Goal: Information Seeking & Learning: Check status

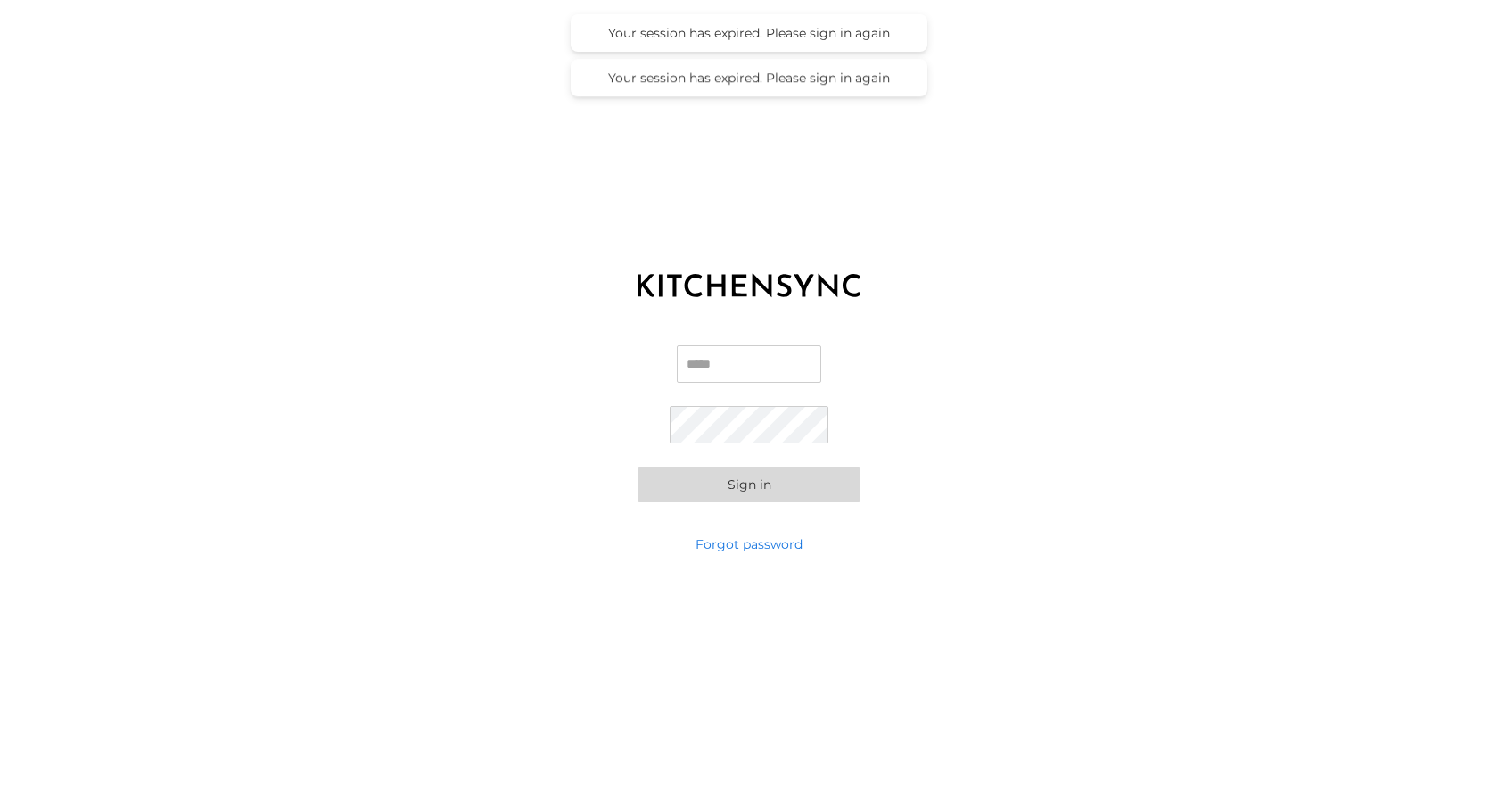
click at [713, 356] on input "Email" at bounding box center [749, 364] width 145 height 37
type input "**********"
click at [638, 466] on button "Sign in" at bounding box center [749, 484] width 223 height 35
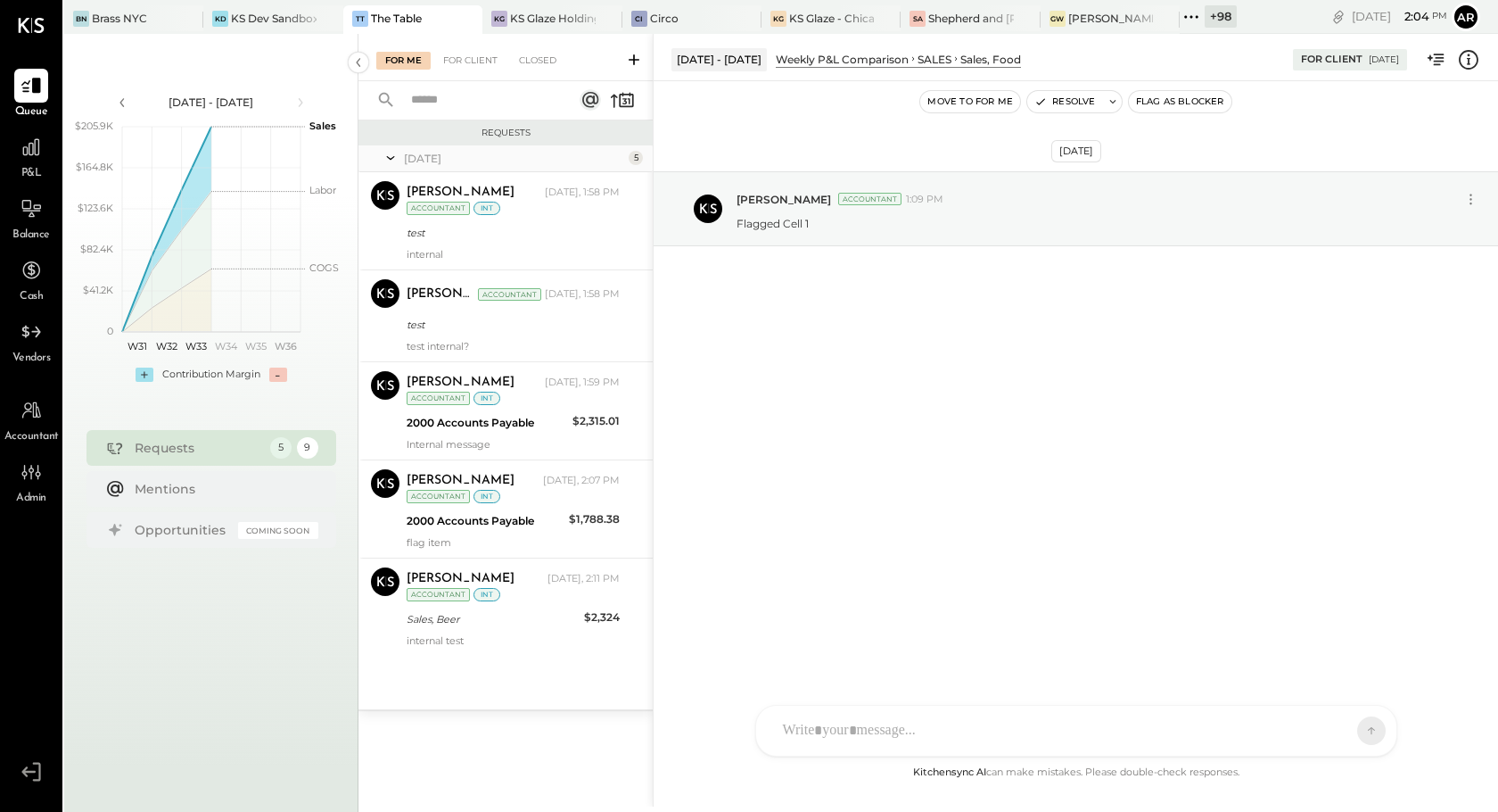
click at [1470, 58] on icon at bounding box center [1469, 60] width 24 height 24
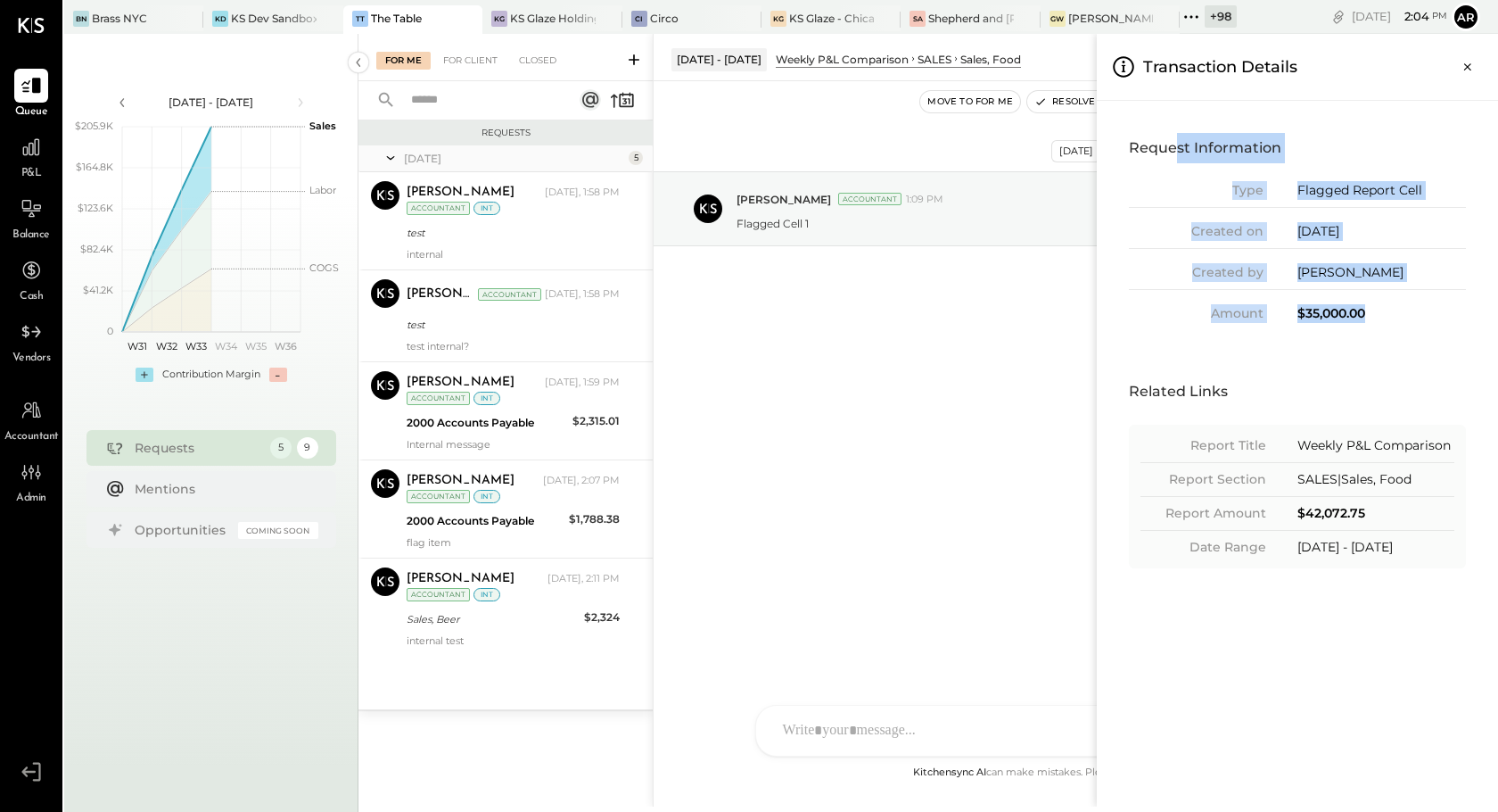
drag, startPoint x: 1384, startPoint y: 315, endPoint x: 1174, endPoint y: 140, distance: 273.4
click at [1174, 140] on div "Request Information Type Flagged Report Cell Created on 08/22/2025 Created by A…" at bounding box center [1298, 228] width 373 height 226
drag, startPoint x: 1453, startPoint y: 543, endPoint x: 1132, endPoint y: 409, distance: 347.8
click at [1132, 409] on div "Related Links Report Title Weekly P&L Comparison Report Section SALES|Sales, Fo…" at bounding box center [1298, 472] width 373 height 228
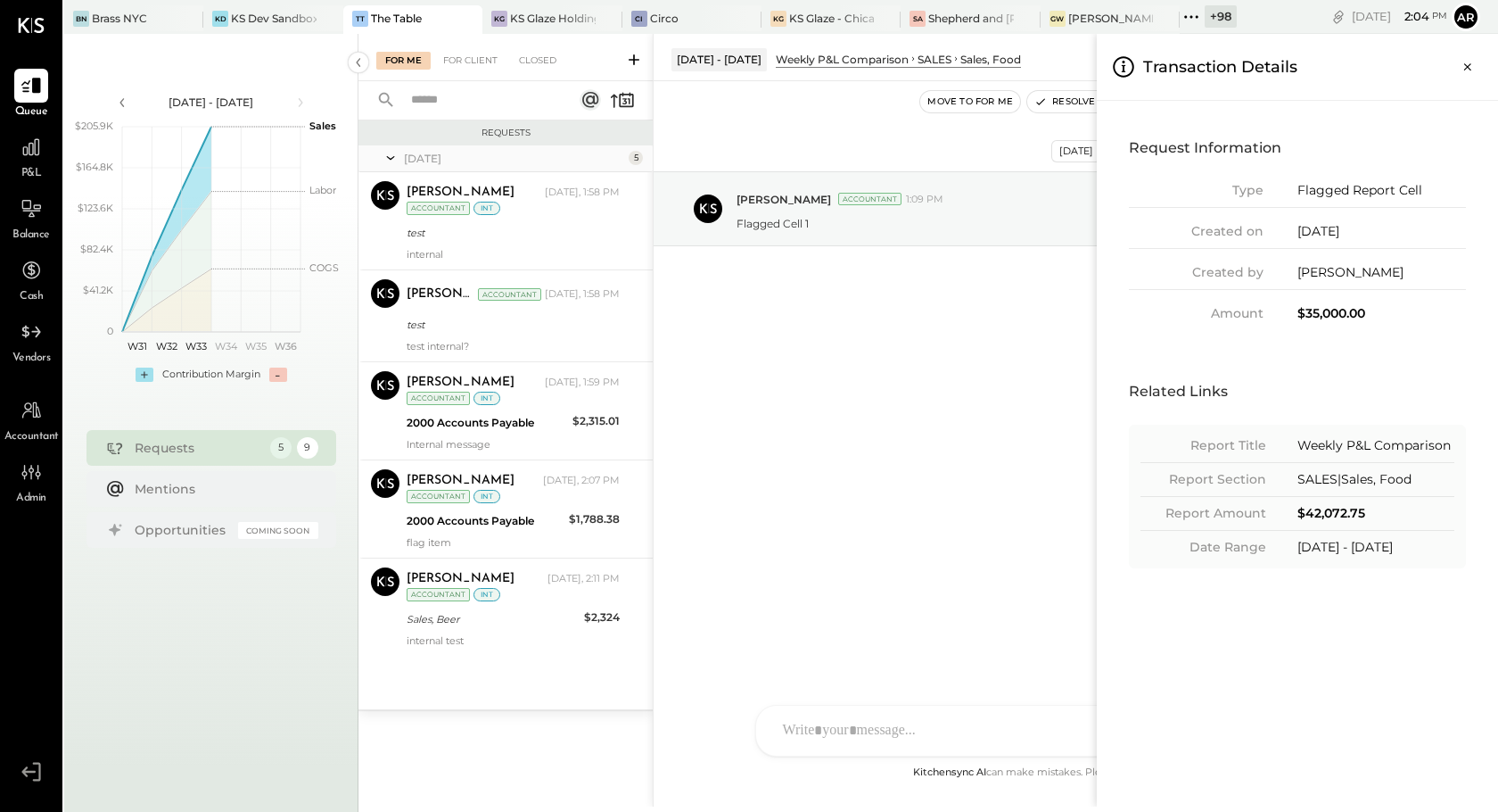
click at [1386, 494] on div "Report Section SALES|Sales, Food" at bounding box center [1297, 483] width 314 height 27
drag, startPoint x: 1392, startPoint y: 527, endPoint x: 1277, endPoint y: 521, distance: 115.2
click at [1277, 521] on div "Report Amount $42,072.75" at bounding box center [1297, 516] width 314 height 27
click at [1473, 70] on icon "Close panel" at bounding box center [1468, 67] width 18 height 18
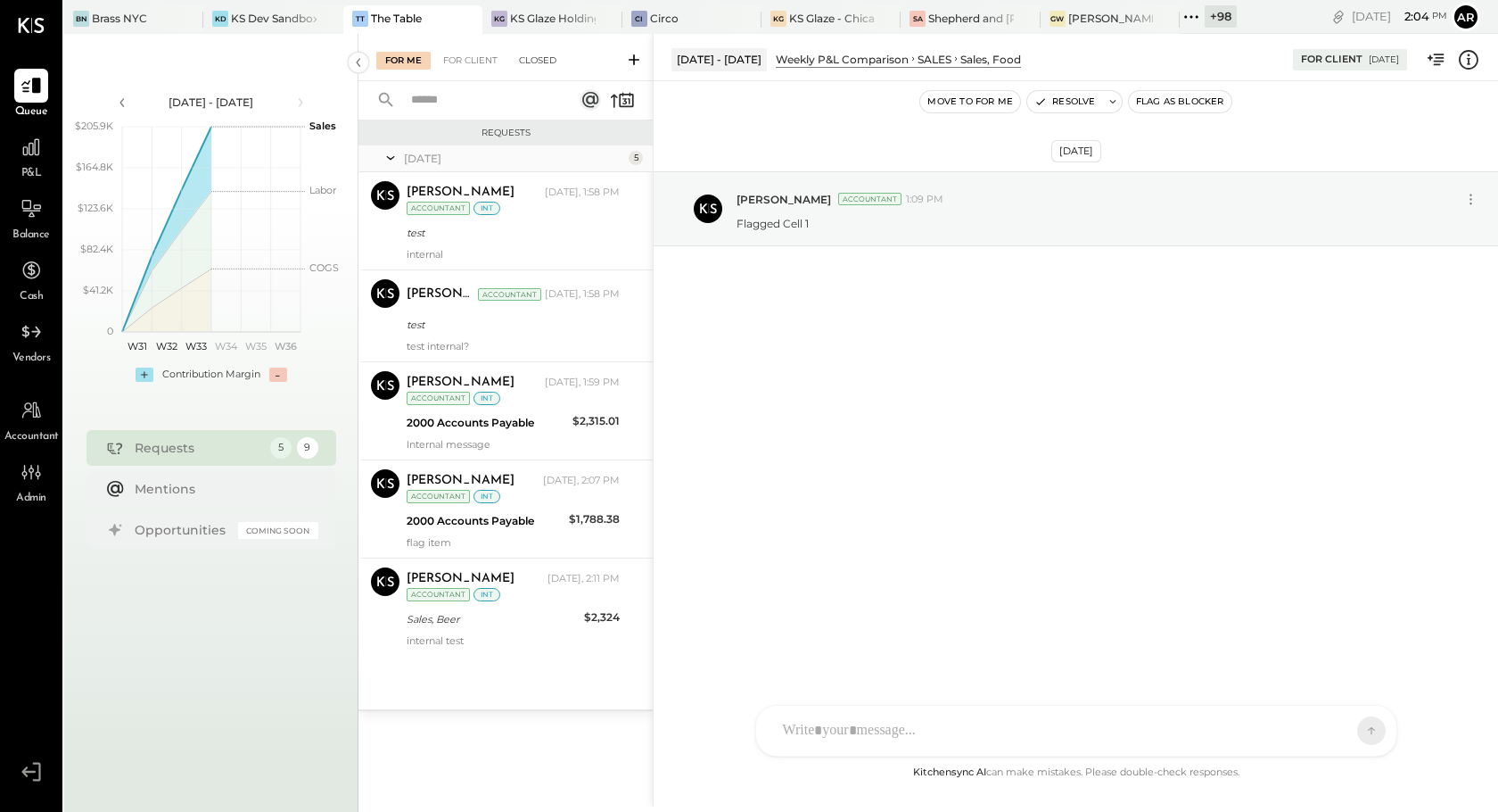
click at [549, 59] on div "Closed" at bounding box center [538, 60] width 55 height 18
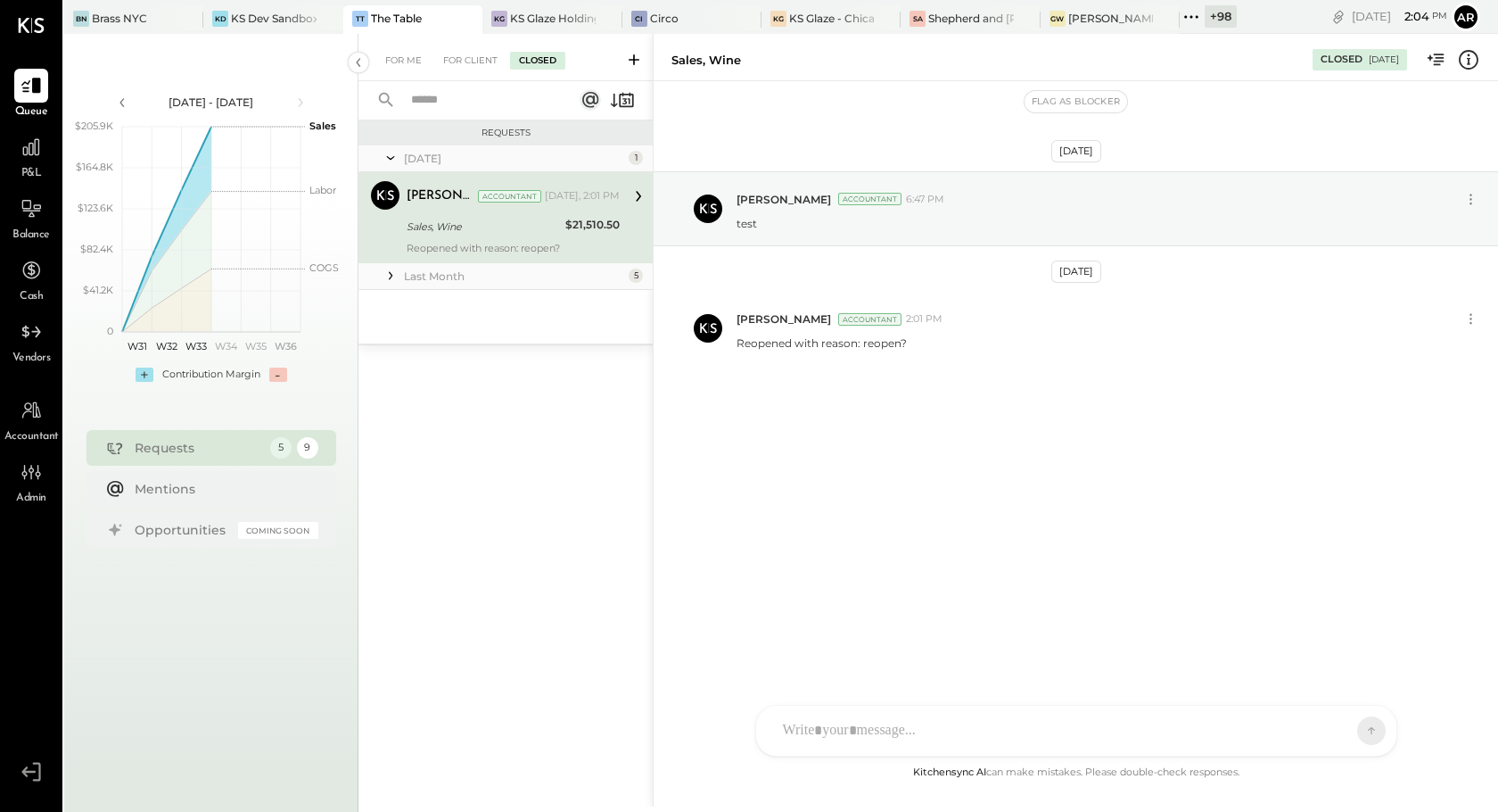
click at [1465, 56] on icon at bounding box center [1469, 60] width 24 height 24
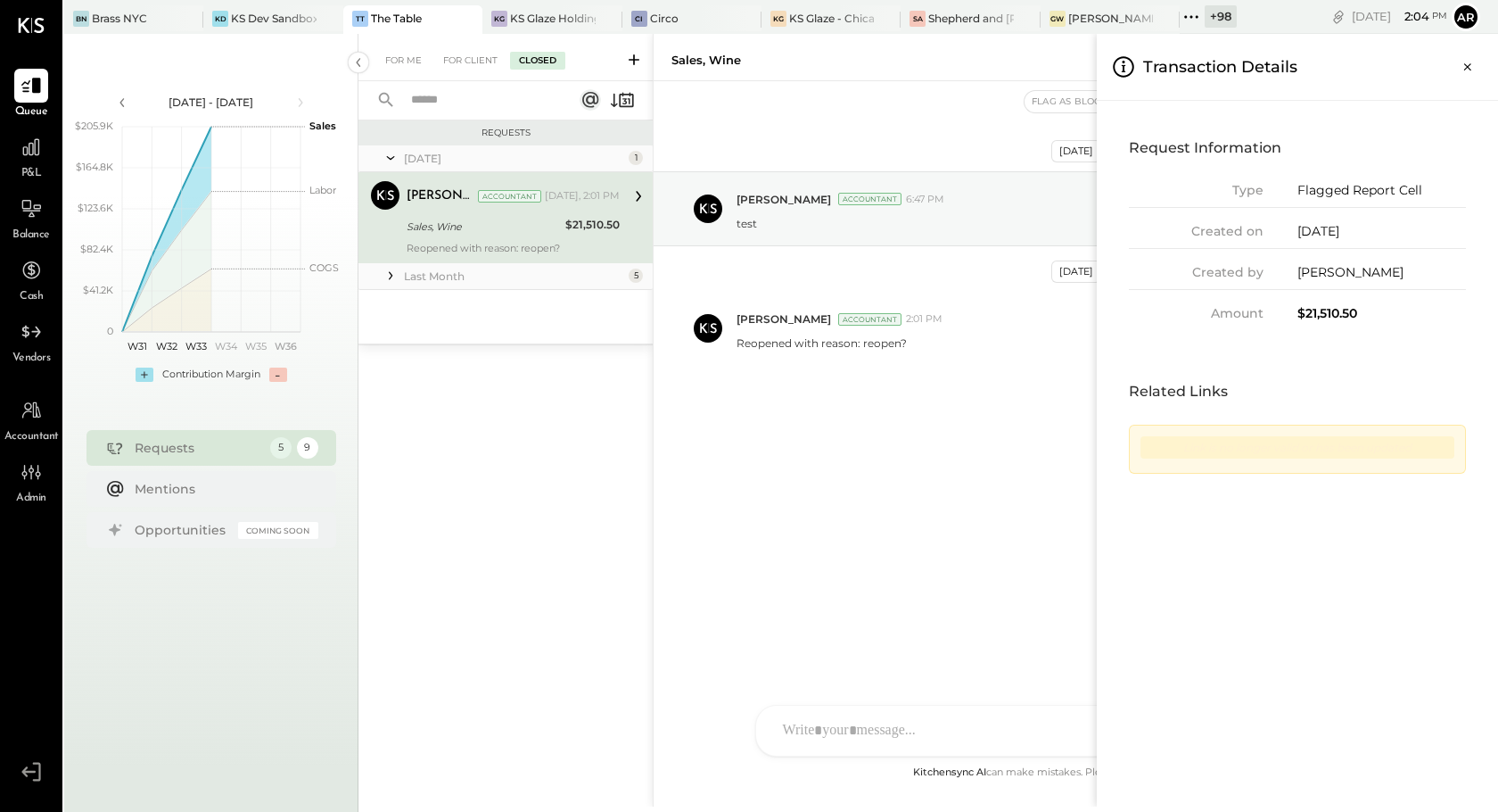
click at [1361, 458] on div "Link is no longer valid or has been updated" at bounding box center [1298, 449] width 337 height 49
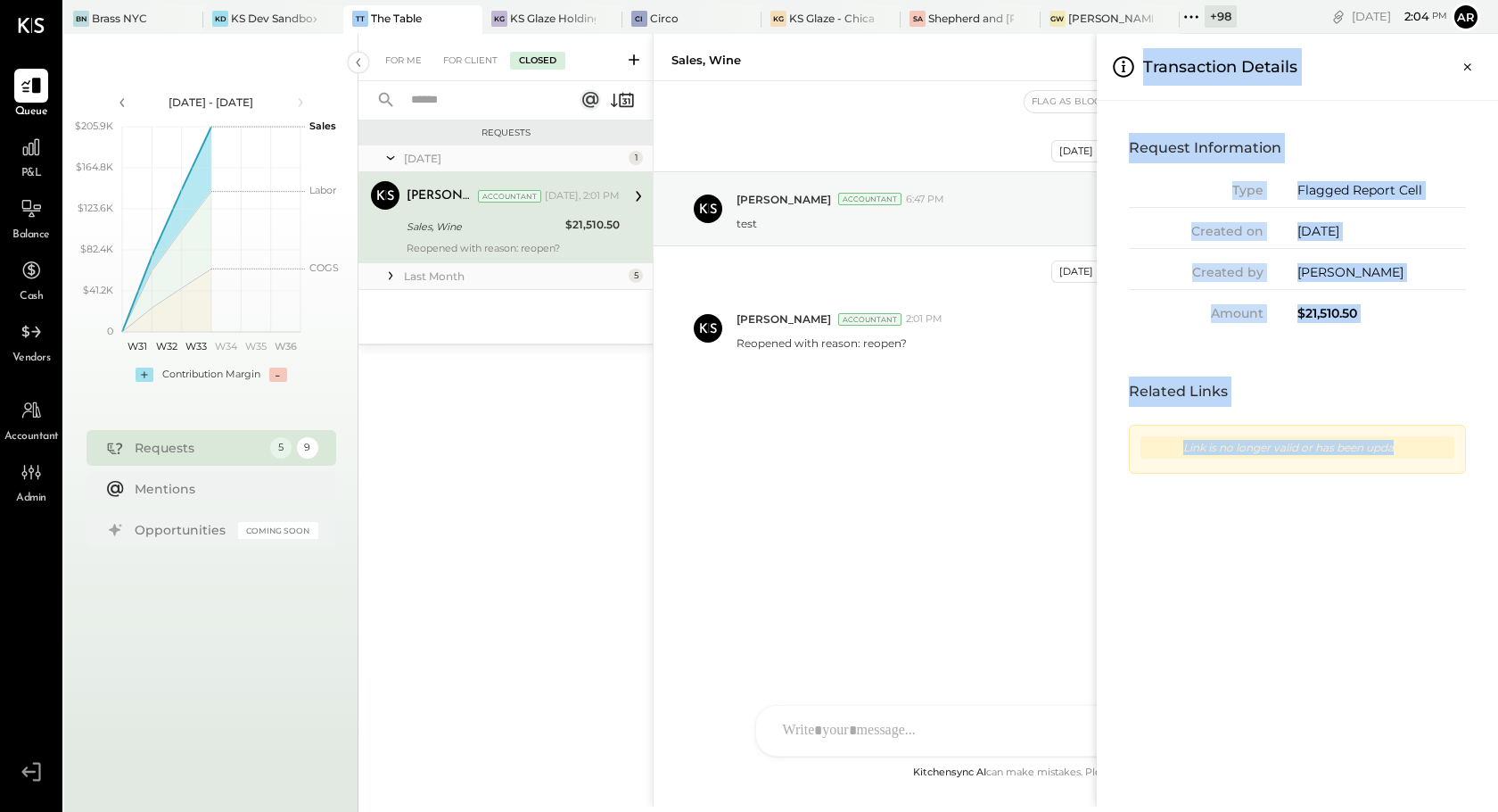
drag, startPoint x: 1395, startPoint y: 445, endPoint x: 1063, endPoint y: 459, distance: 332.3
click at [1497, 459] on div "Transaction Details Request Information Type Flagged Report Cell Created on 08/…" at bounding box center [1498, 420] width 0 height 773
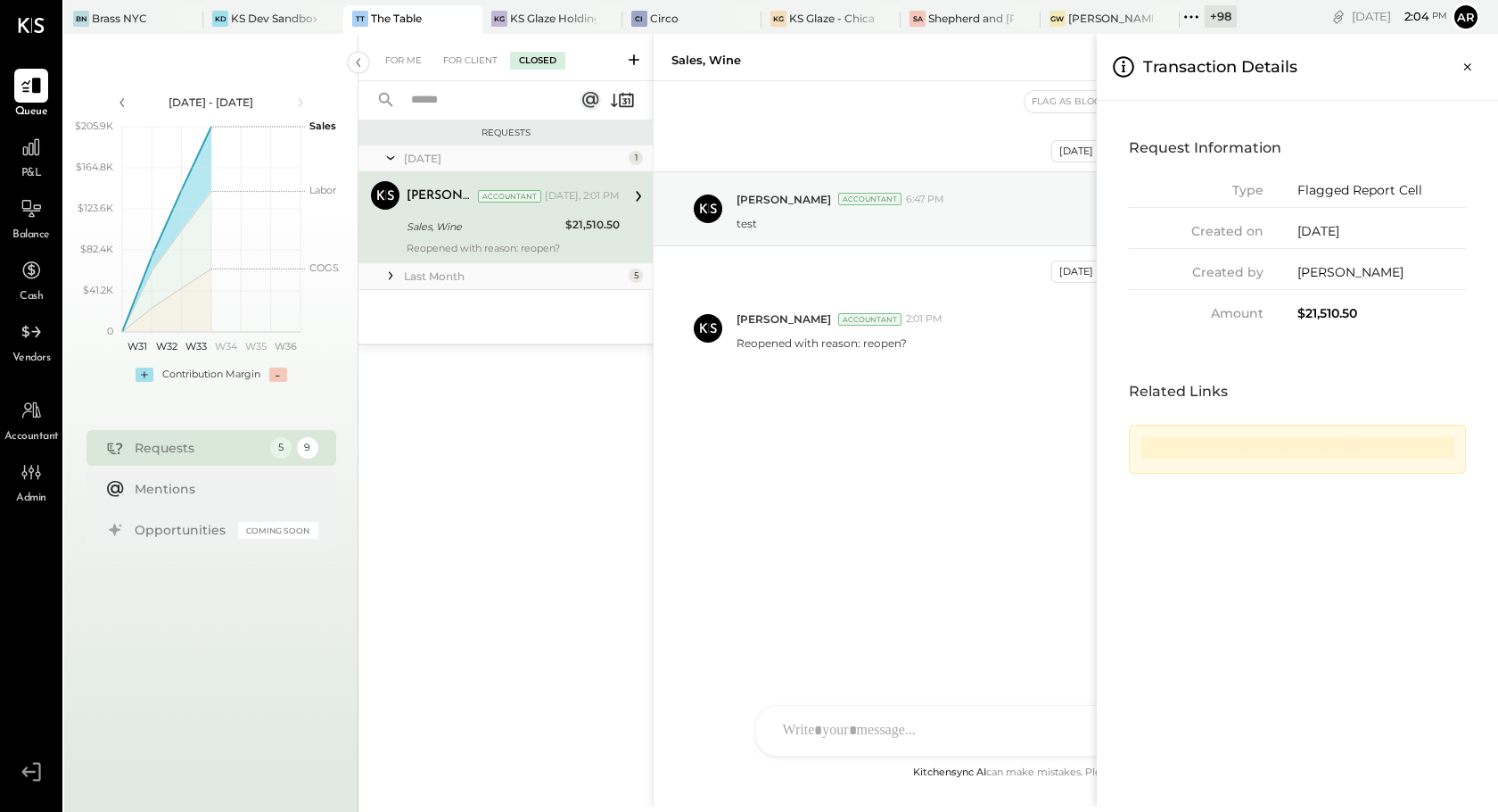
click at [1243, 444] on div "Link is no longer valid or has been updated" at bounding box center [1297, 447] width 314 height 23
drag, startPoint x: 1455, startPoint y: 445, endPoint x: 1156, endPoint y: 438, distance: 299.1
click at [1156, 438] on div "Link is no longer valid or has been updated" at bounding box center [1298, 449] width 337 height 49
drag, startPoint x: 1409, startPoint y: 450, endPoint x: 978, endPoint y: 420, distance: 432.0
click at [1497, 420] on div "Transaction Details Request Information Type Flagged Report Cell Created on 08/…" at bounding box center [1498, 420] width 0 height 773
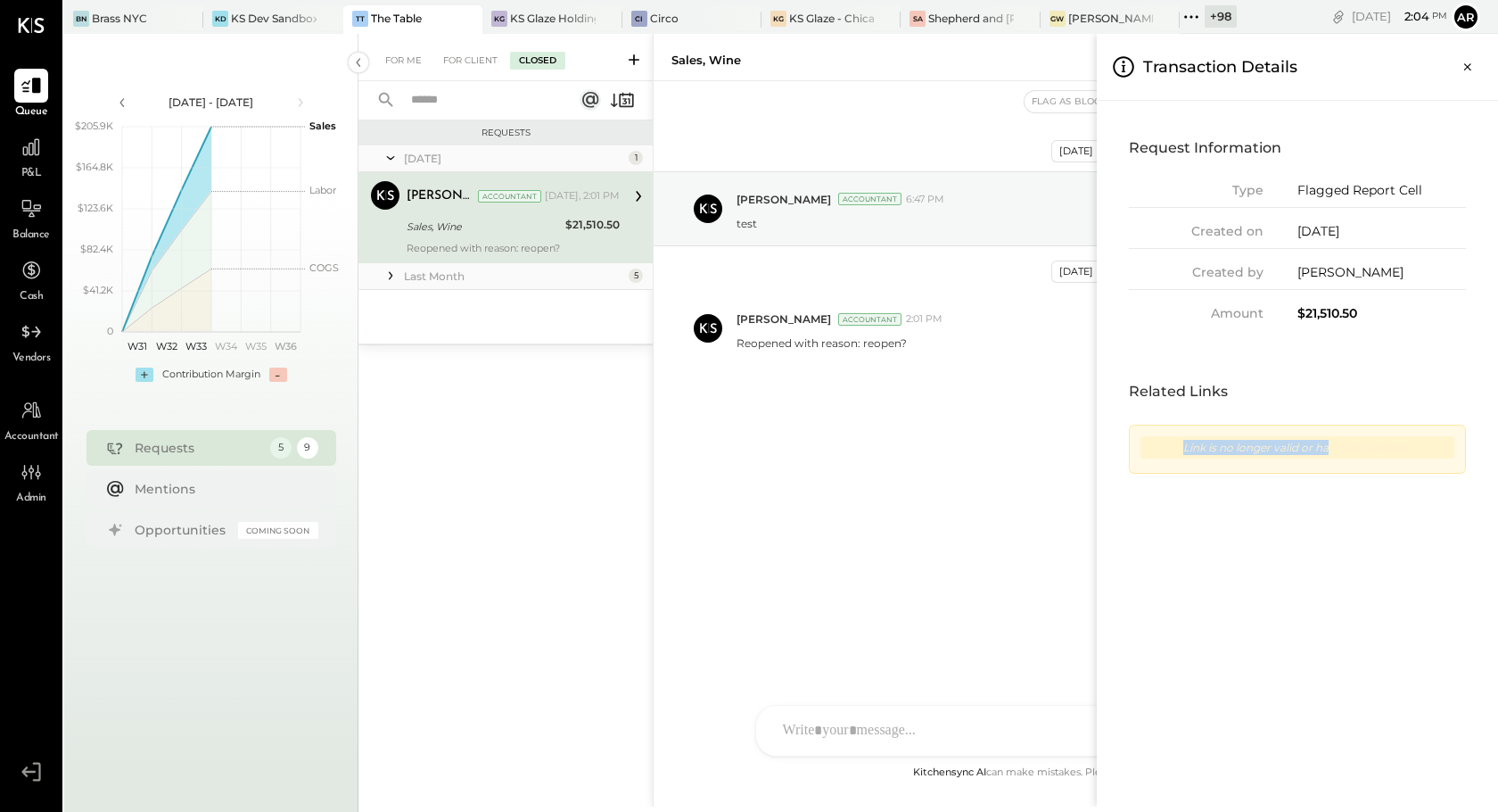
drag, startPoint x: 1328, startPoint y: 446, endPoint x: 1144, endPoint y: 445, distance: 184.0
click at [1144, 445] on div "Link is no longer valid or has been updated" at bounding box center [1297, 447] width 314 height 23
click at [1376, 452] on div "Link is no longer valid or has been updated" at bounding box center [1297, 447] width 314 height 23
click at [1465, 69] on icon "Close panel" at bounding box center [1467, 66] width 7 height 7
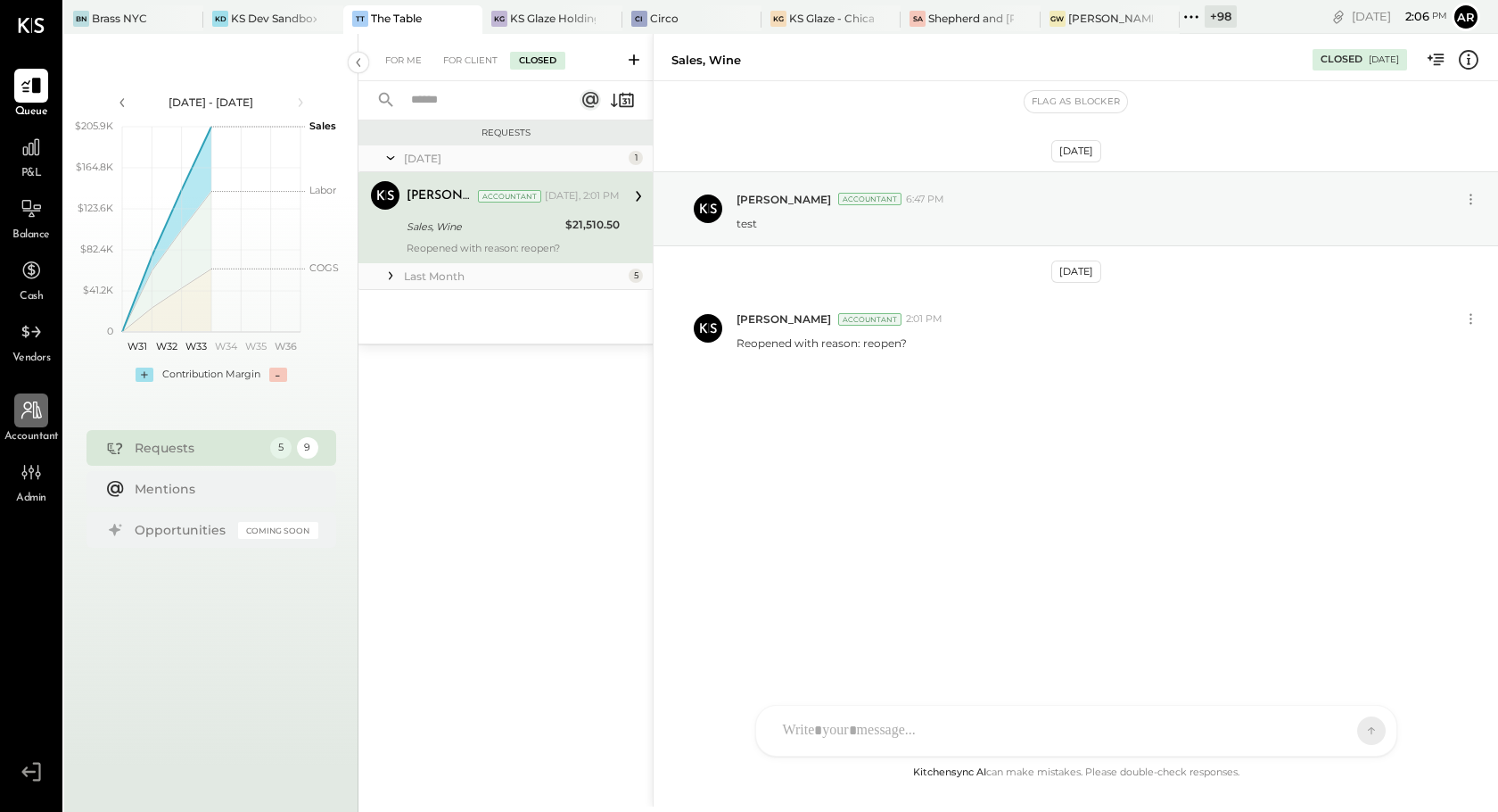
click at [27, 422] on div at bounding box center [31, 410] width 34 height 34
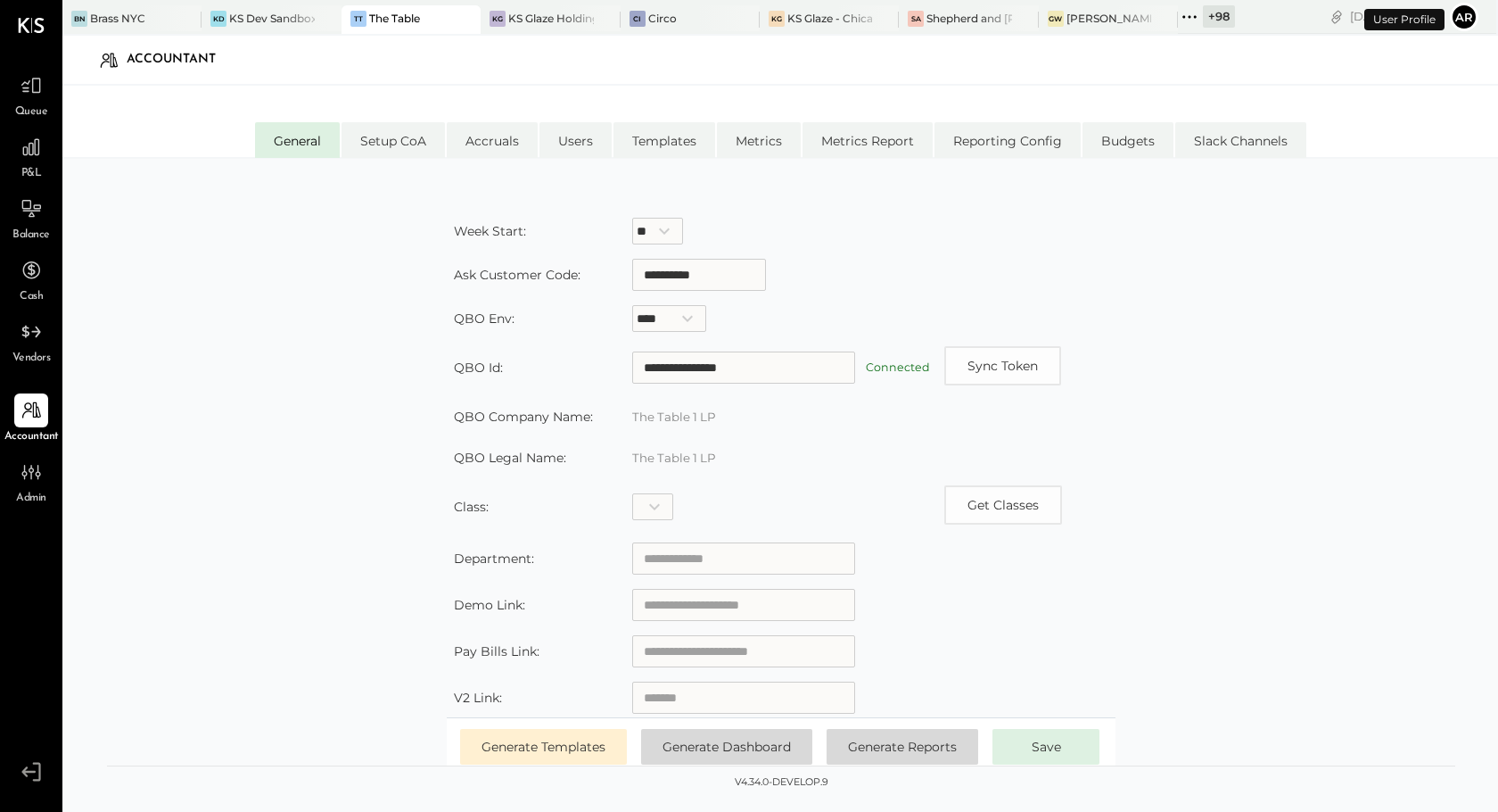
scroll to position [266, 0]
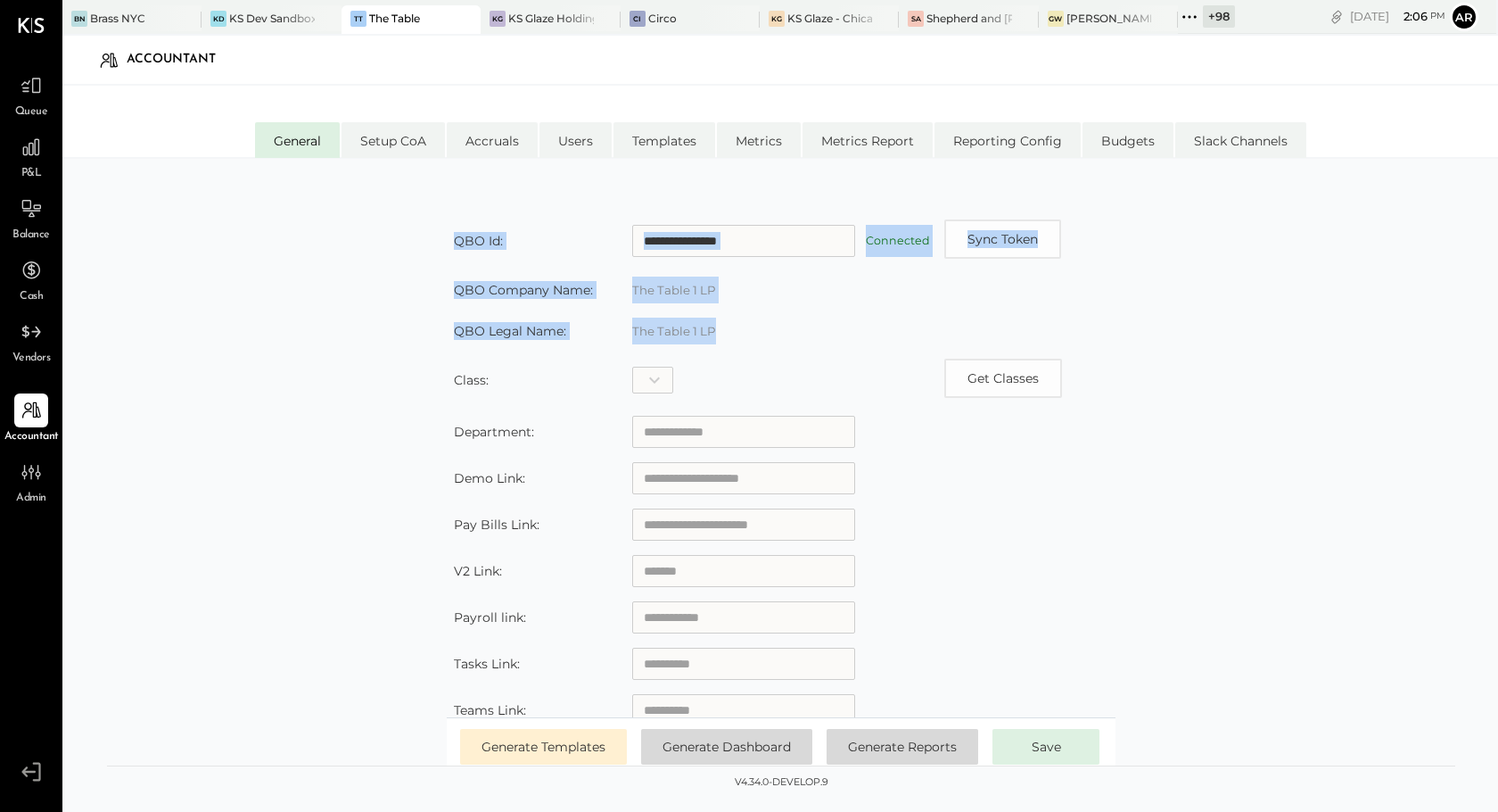
drag, startPoint x: 743, startPoint y: 345, endPoint x: 427, endPoint y: 271, distance: 324.5
click at [427, 271] on div "**********" at bounding box center [782, 496] width 1348 height 582
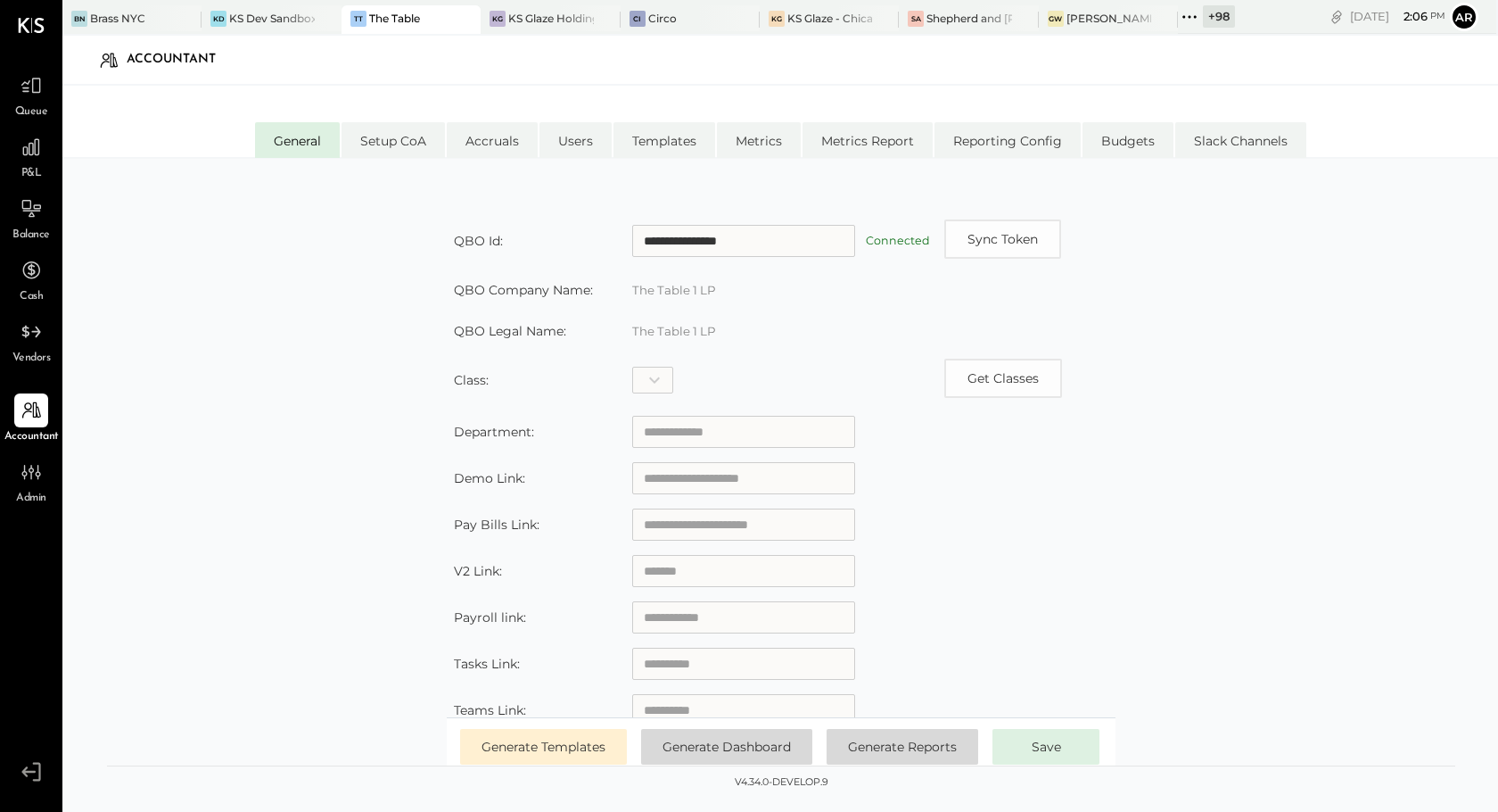
click at [507, 291] on label "QBO Company Name:" at bounding box center [523, 290] width 139 height 16
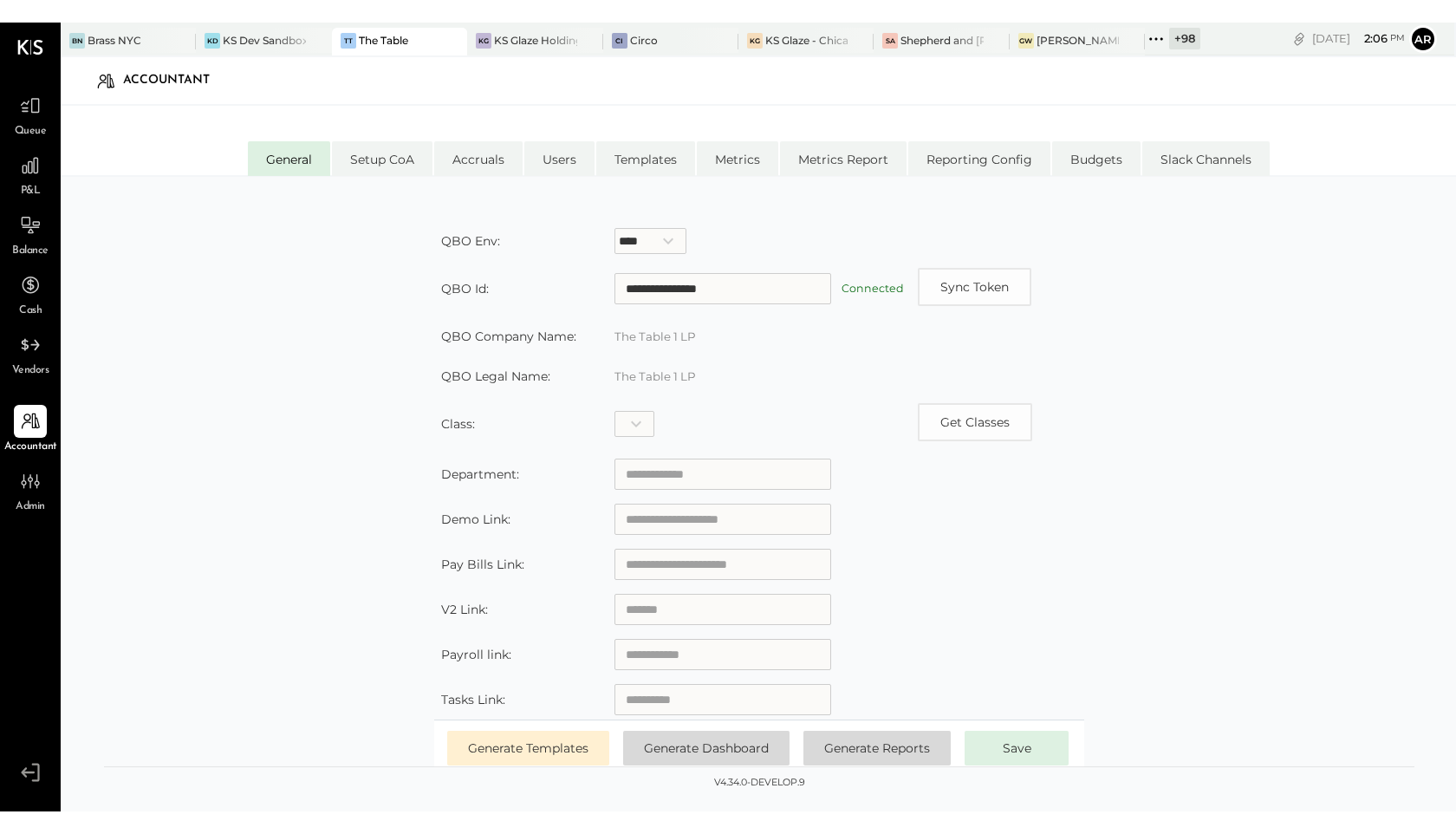
scroll to position [170, 0]
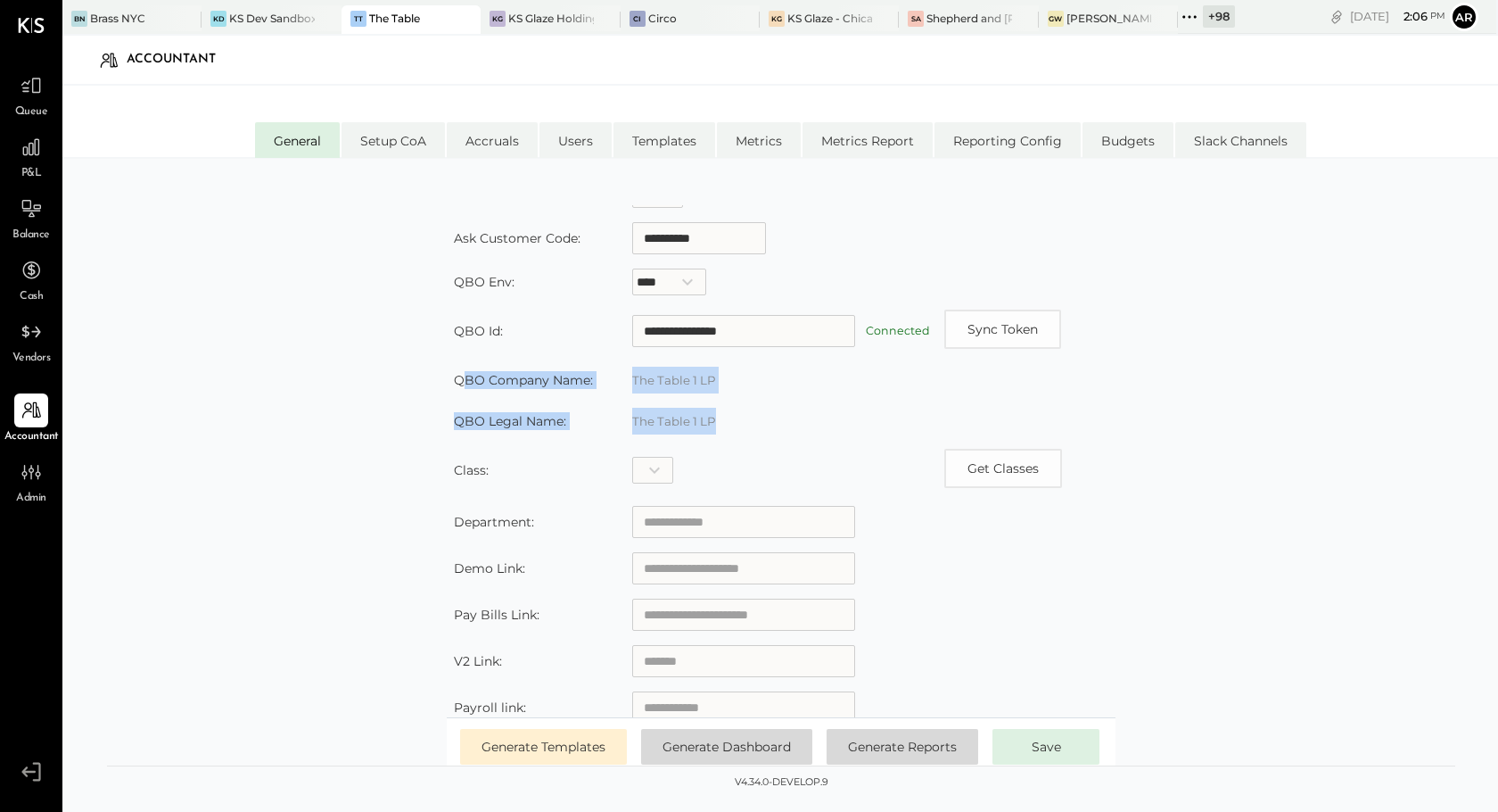
drag, startPoint x: 743, startPoint y: 417, endPoint x: 468, endPoint y: 379, distance: 277.6
click at [468, 379] on table "**********" at bounding box center [781, 432] width 669 height 783
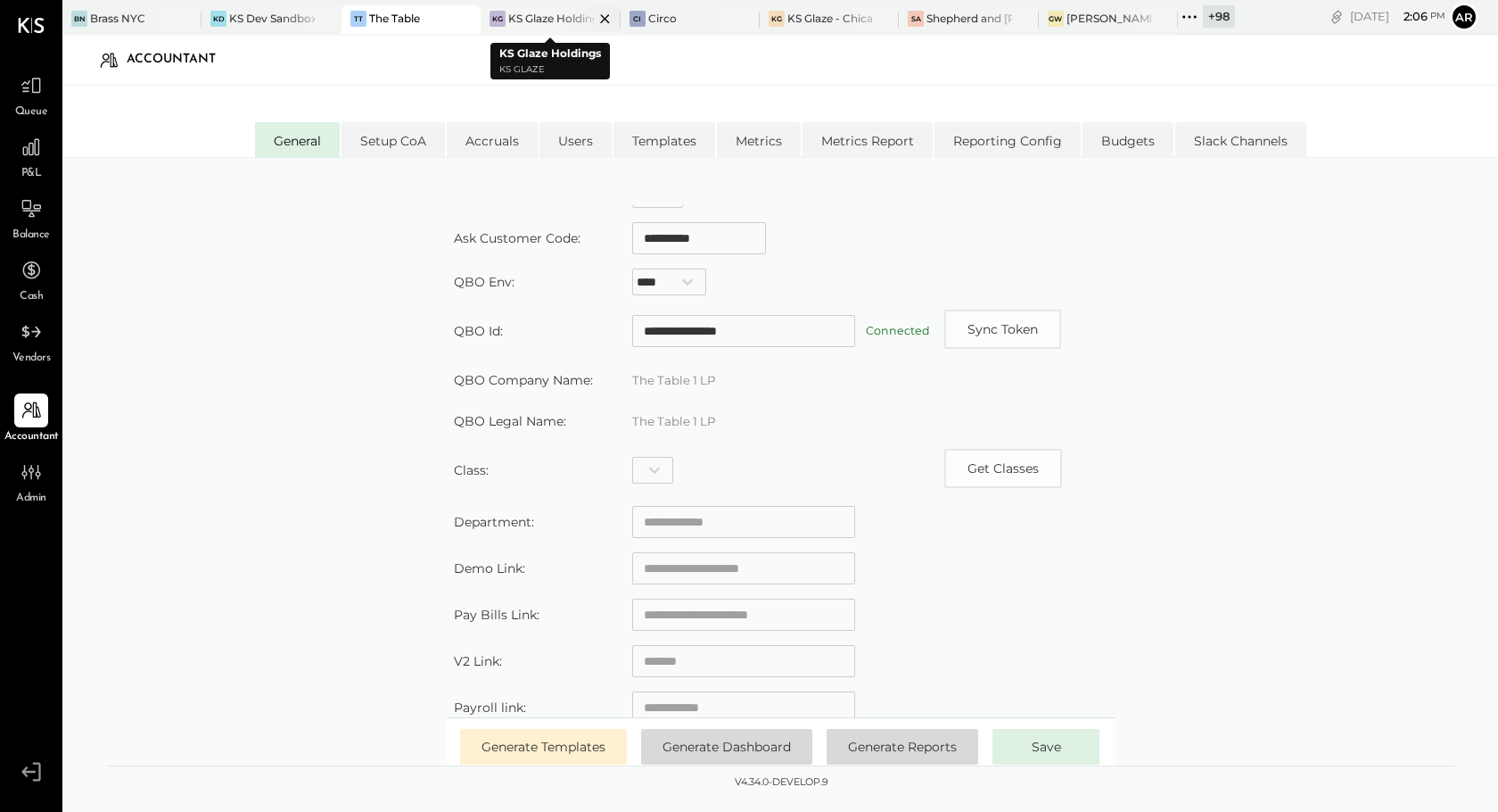
click at [549, 21] on div "KS Glaze Holdings" at bounding box center [551, 18] width 85 height 15
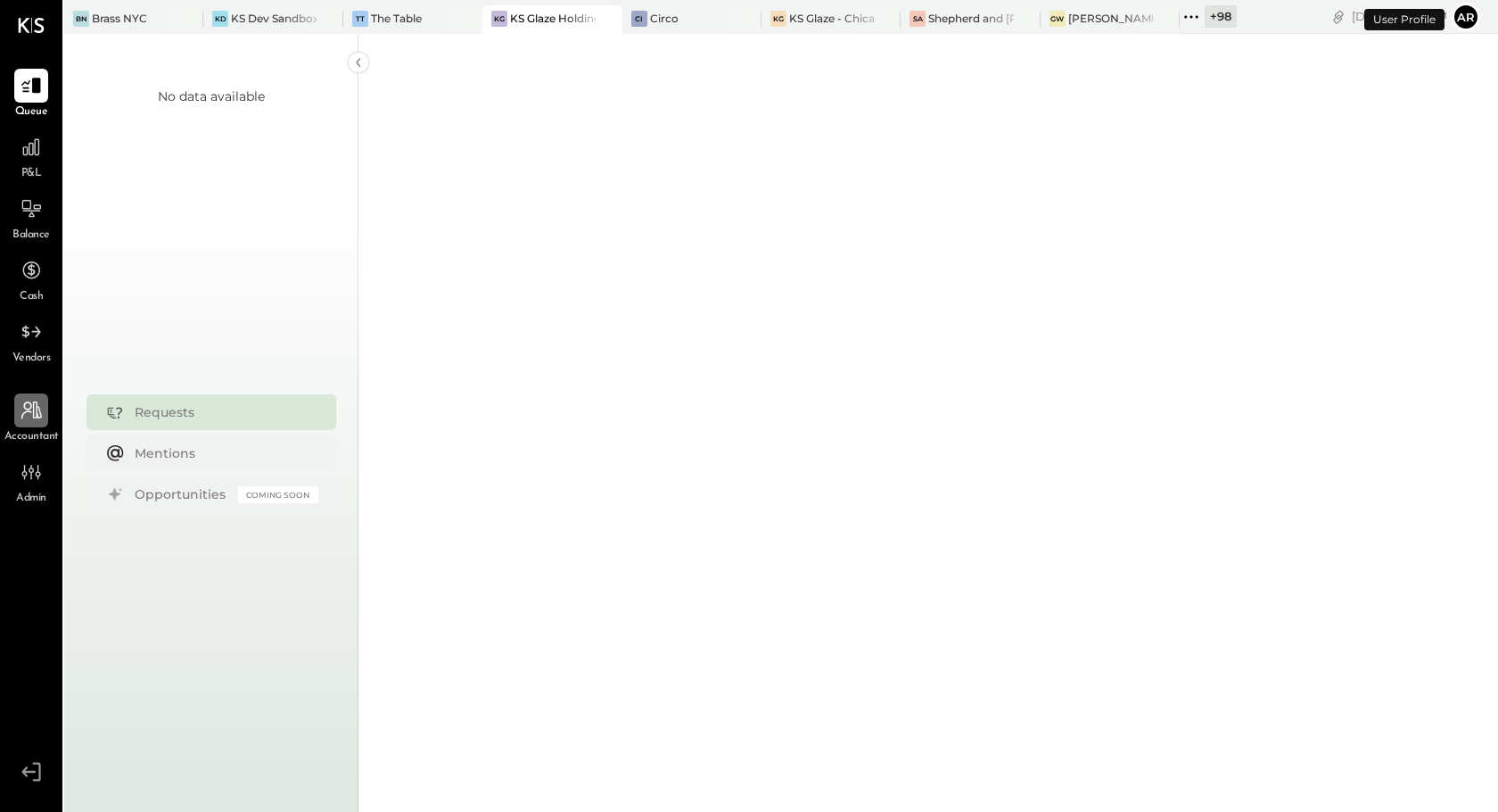
click at [35, 418] on icon at bounding box center [32, 411] width 24 height 24
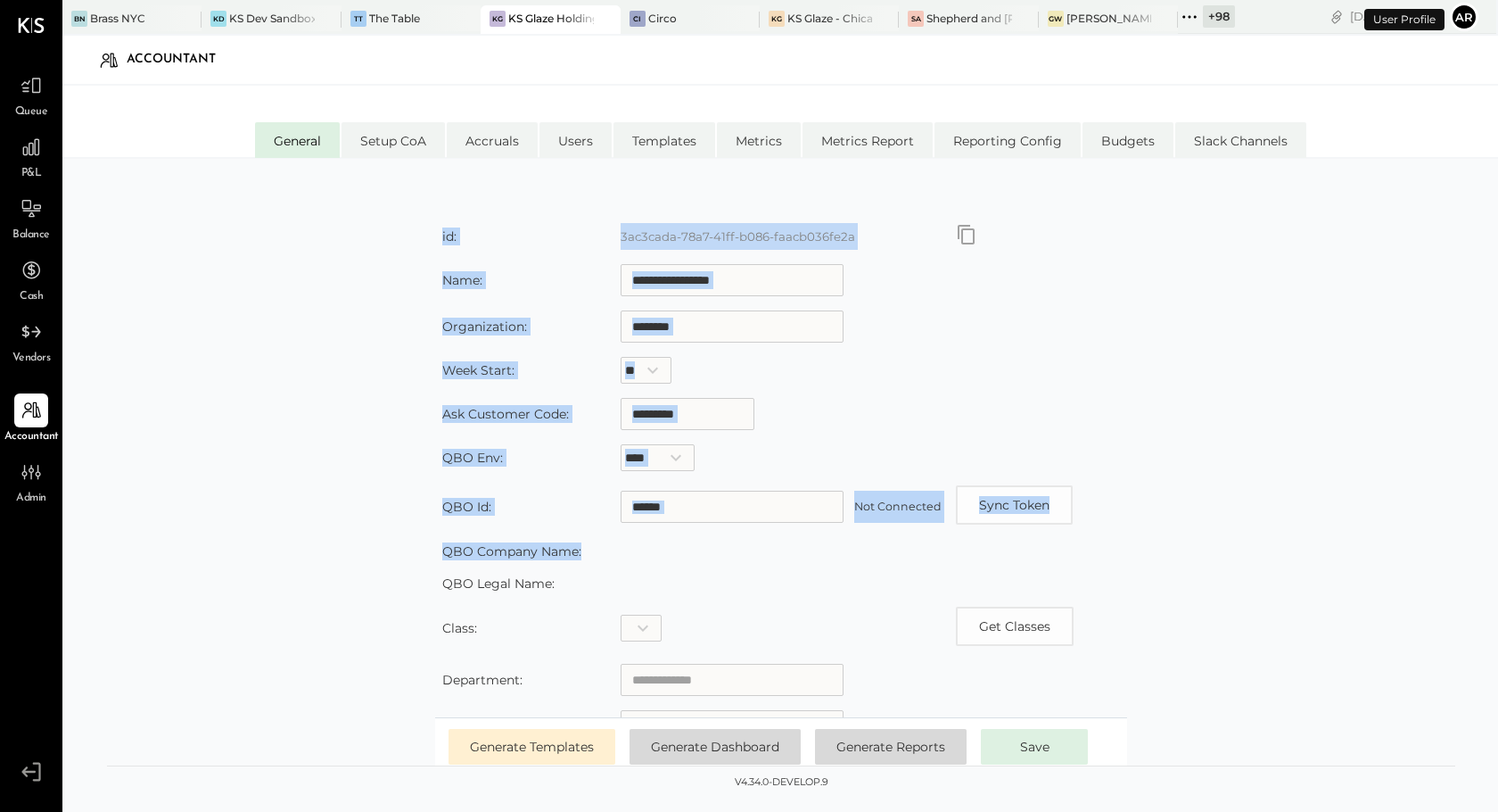
drag, startPoint x: 595, startPoint y: 570, endPoint x: 349, endPoint y: 507, distance: 253.9
click at [349, 507] on div "**********" at bounding box center [782, 496] width 1348 height 582
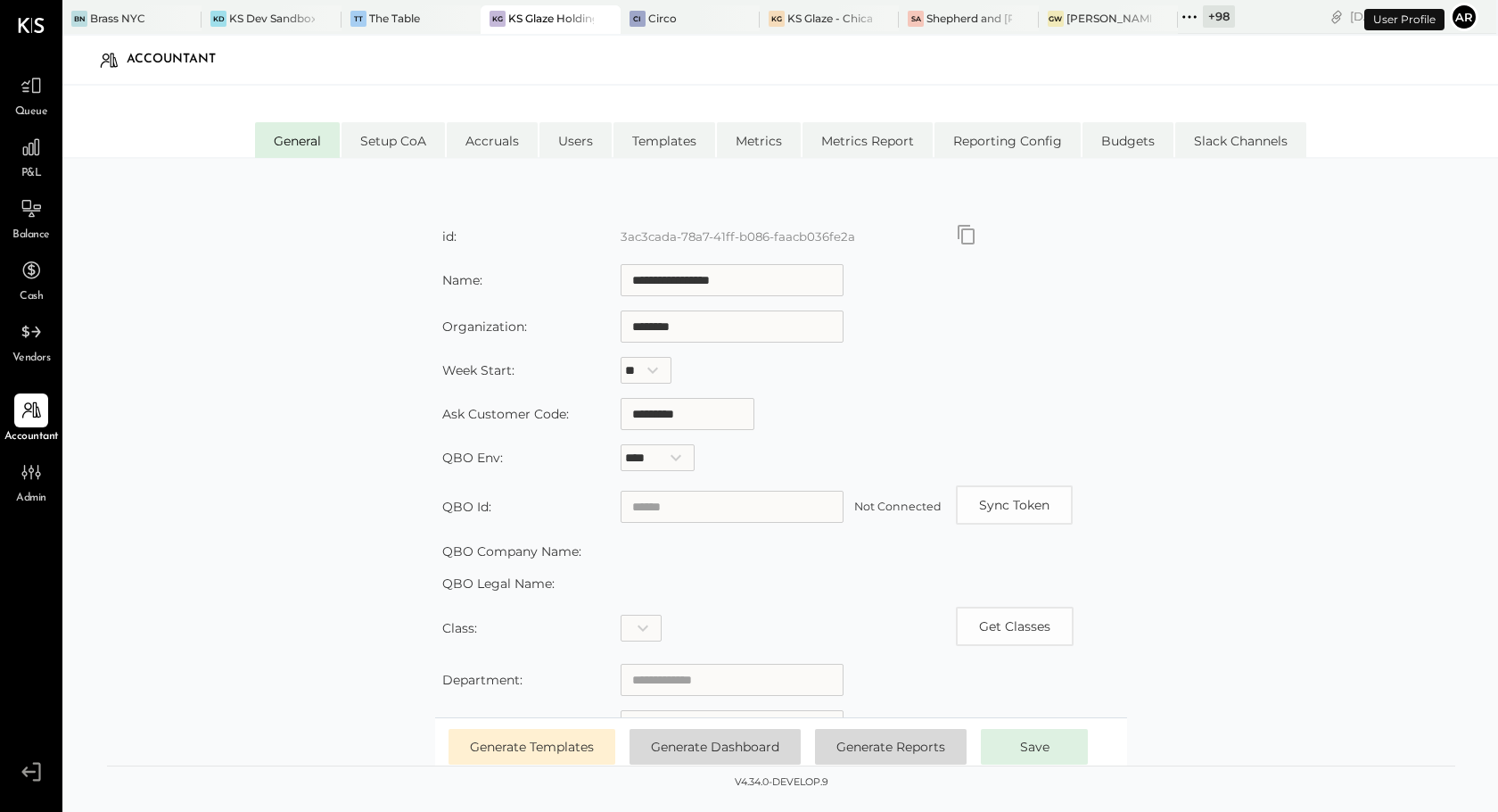
click at [639, 574] on td at bounding box center [782, 583] width 335 height 33
drag, startPoint x: 939, startPoint y: 501, endPoint x: 868, endPoint y: 501, distance: 71.0
click at [868, 501] on label "Not Connected" at bounding box center [898, 507] width 88 height 14
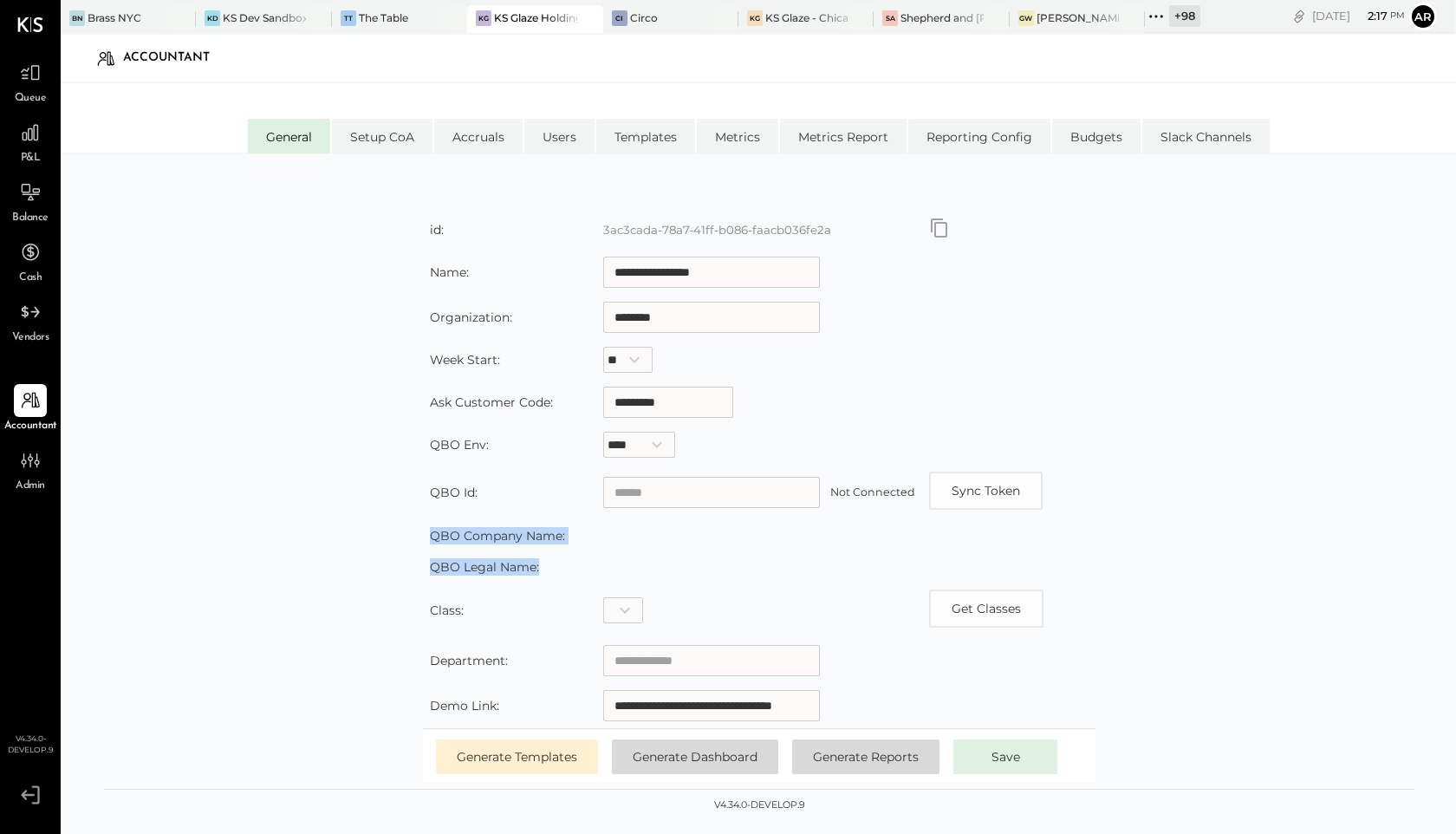
drag, startPoint x: 608, startPoint y: 576, endPoint x: 423, endPoint y: 536, distance: 189.3
click at [423, 536] on table "**********" at bounding box center [760, 581] width 672 height 743
copy table "QBO Company Name: QBO Legal Name:"
click at [32, 88] on div at bounding box center [30, 73] width 33 height 33
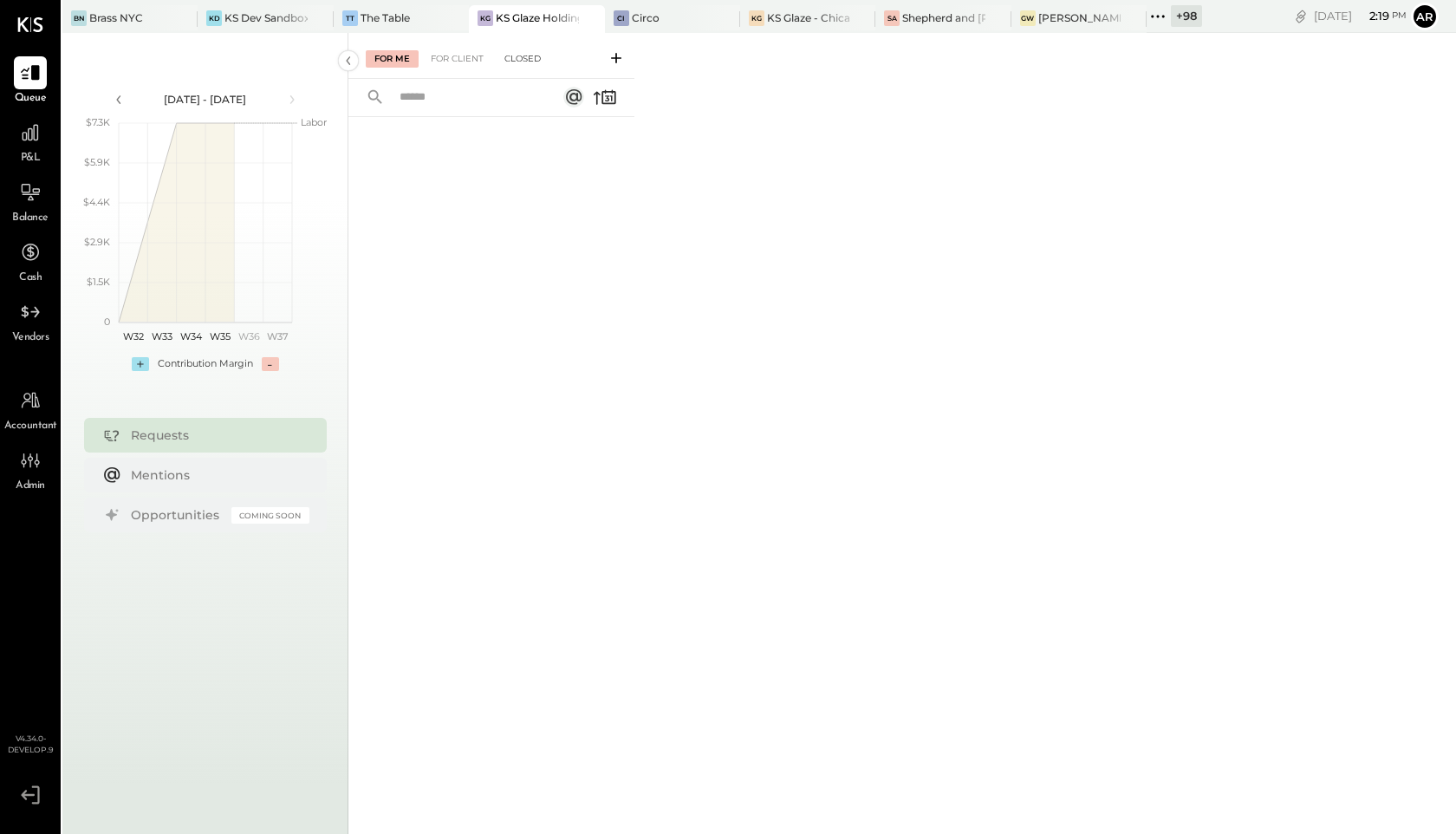
click at [512, 62] on div "Closed" at bounding box center [523, 58] width 54 height 17
click at [449, 62] on div "For Client" at bounding box center [457, 58] width 70 height 17
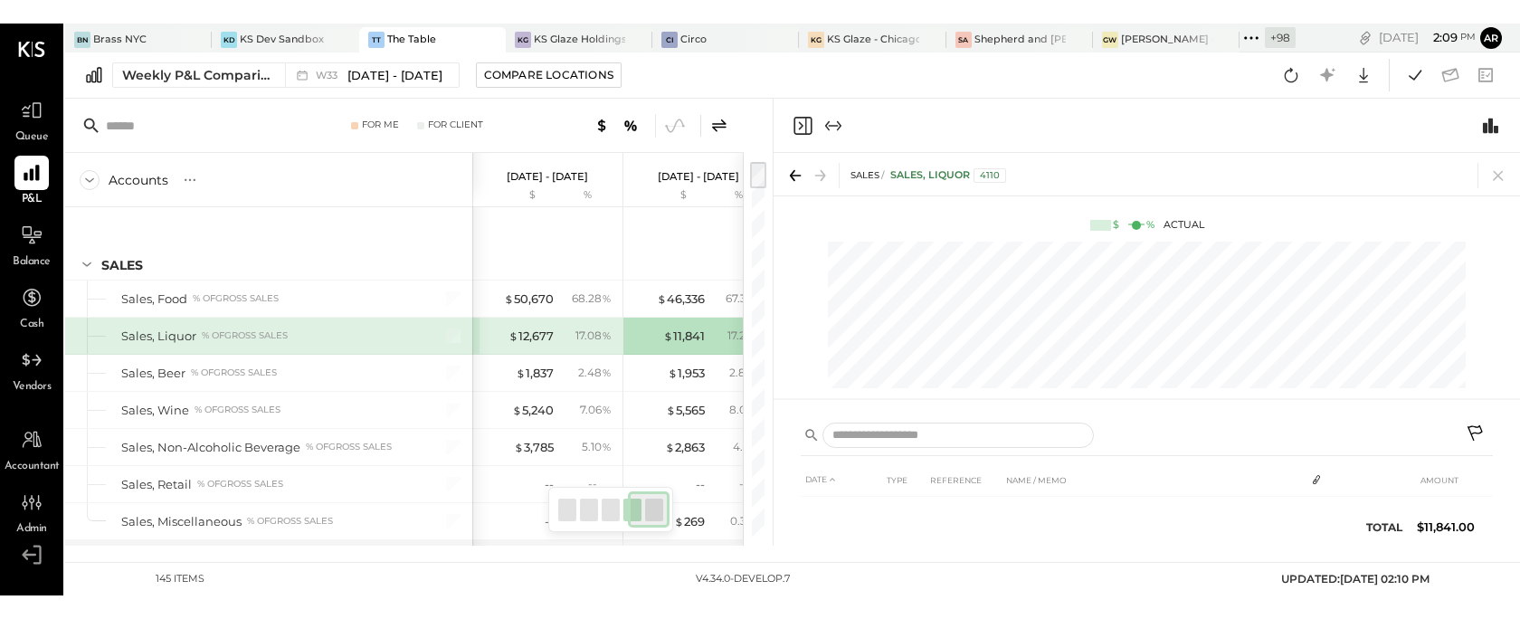
scroll to position [0, 484]
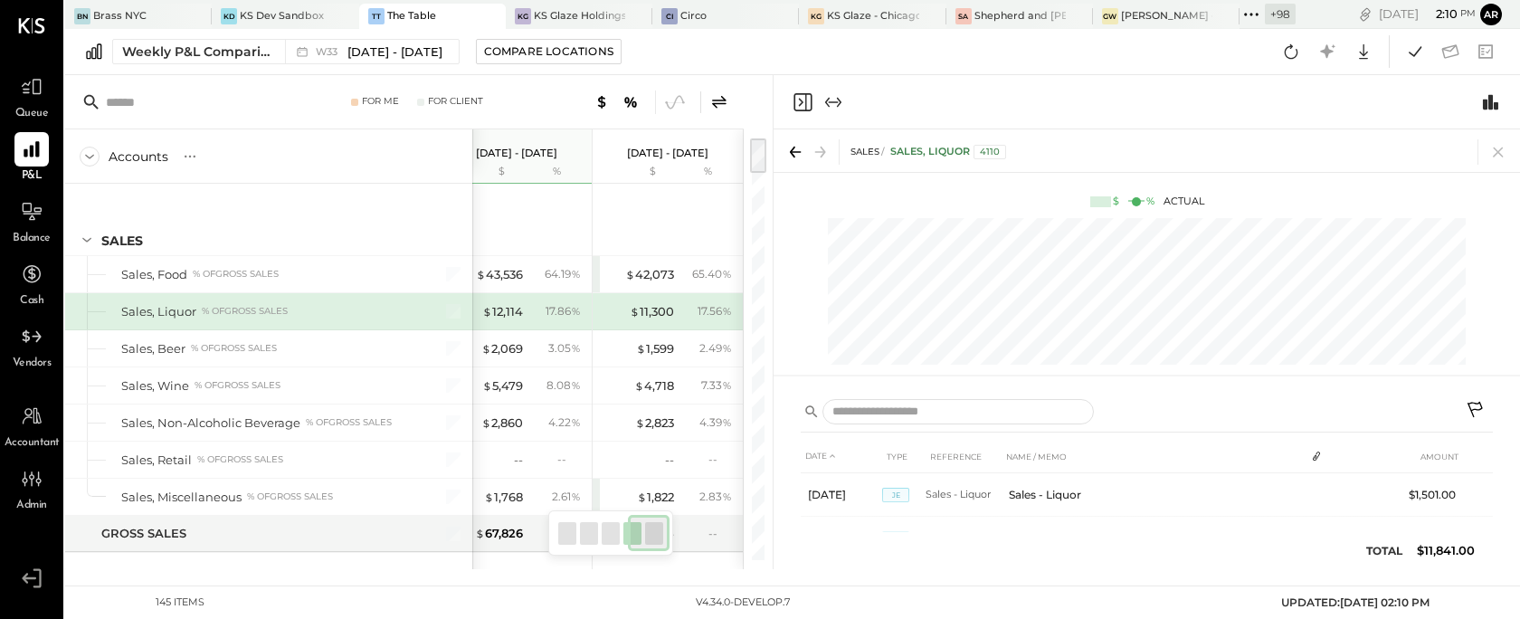
click at [804, 102] on icon "Close panel" at bounding box center [803, 102] width 22 height 22
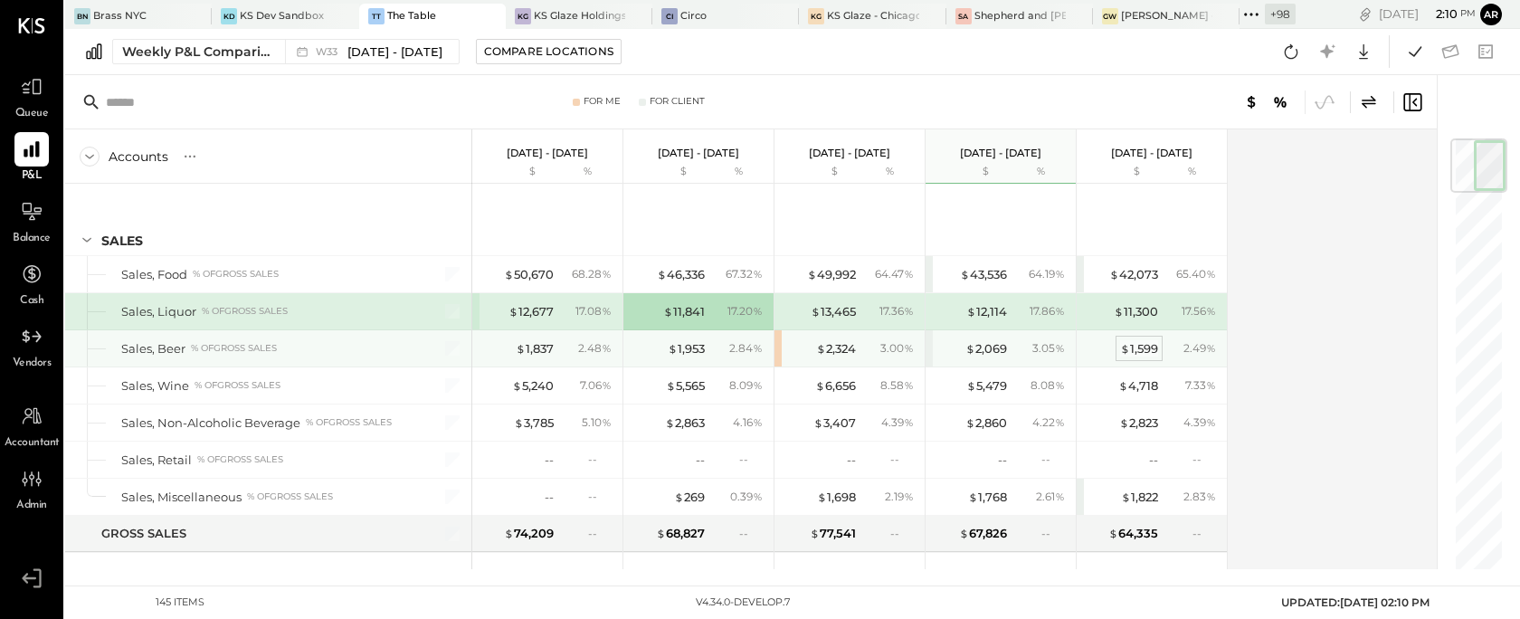
click at [1145, 348] on div "$ 1,599" at bounding box center [1139, 348] width 38 height 17
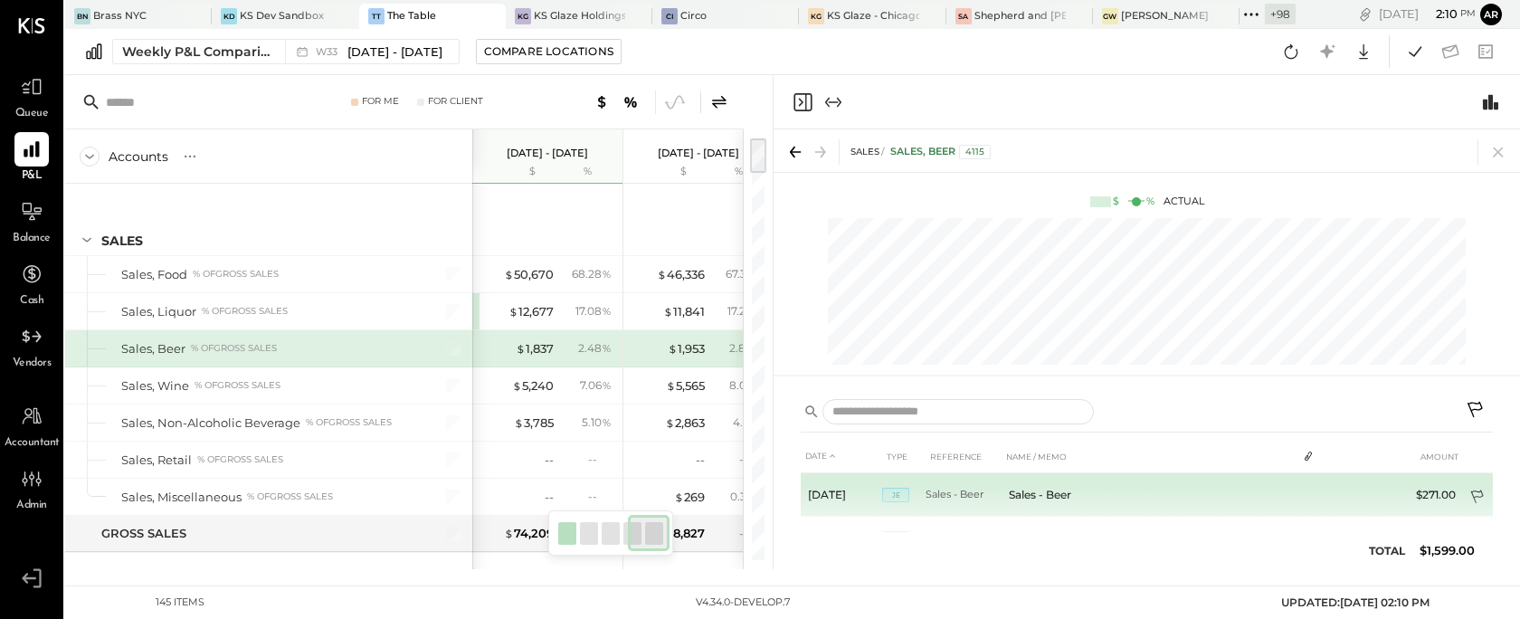
click at [1481, 498] on icon at bounding box center [1479, 499] width 18 height 18
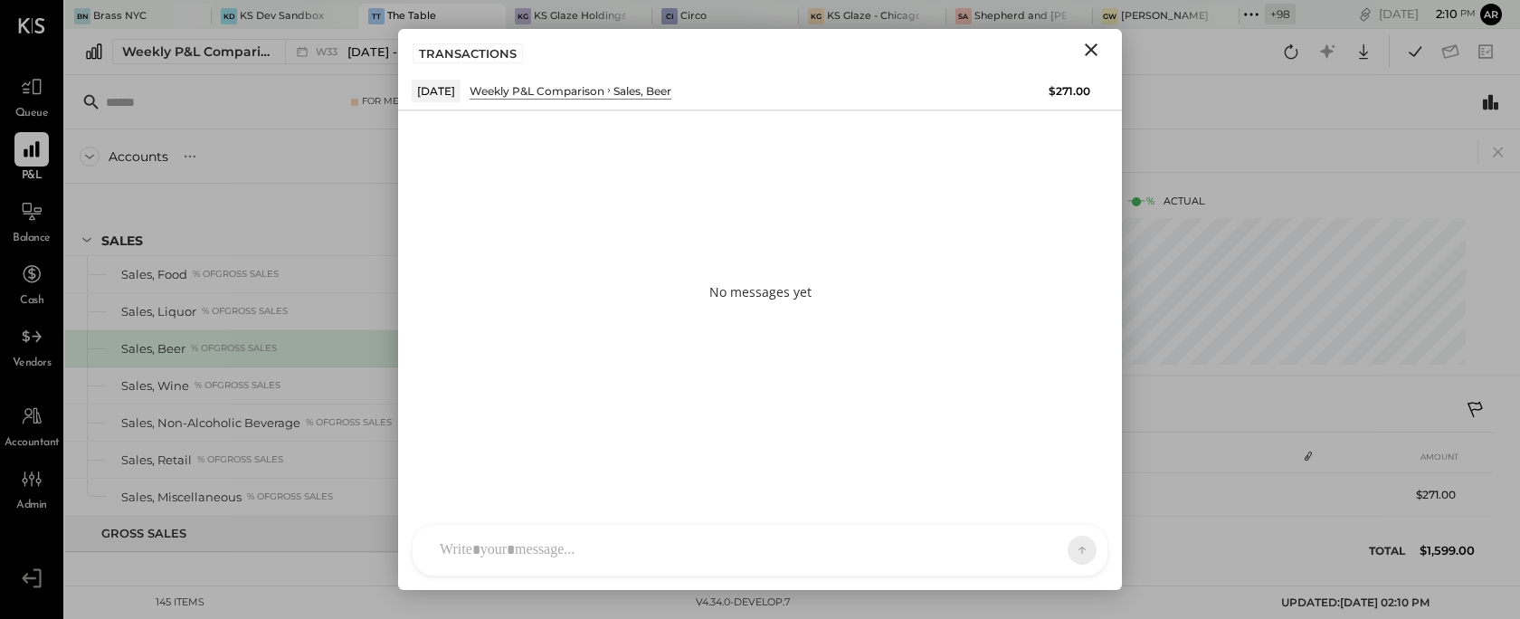
click at [569, 547] on div at bounding box center [744, 550] width 626 height 40
click at [1011, 550] on span "ALL" at bounding box center [1019, 549] width 23 height 15
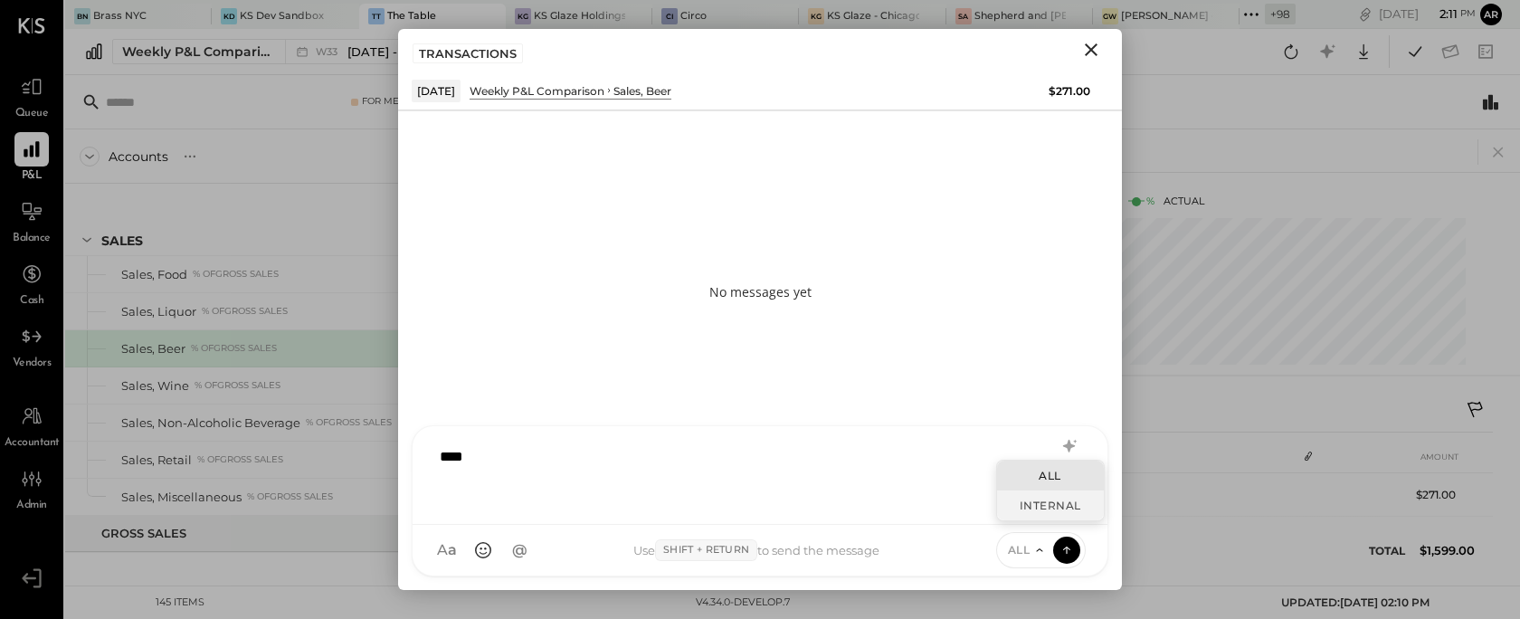
click at [1022, 500] on div "INTERNAL" at bounding box center [1050, 505] width 107 height 30
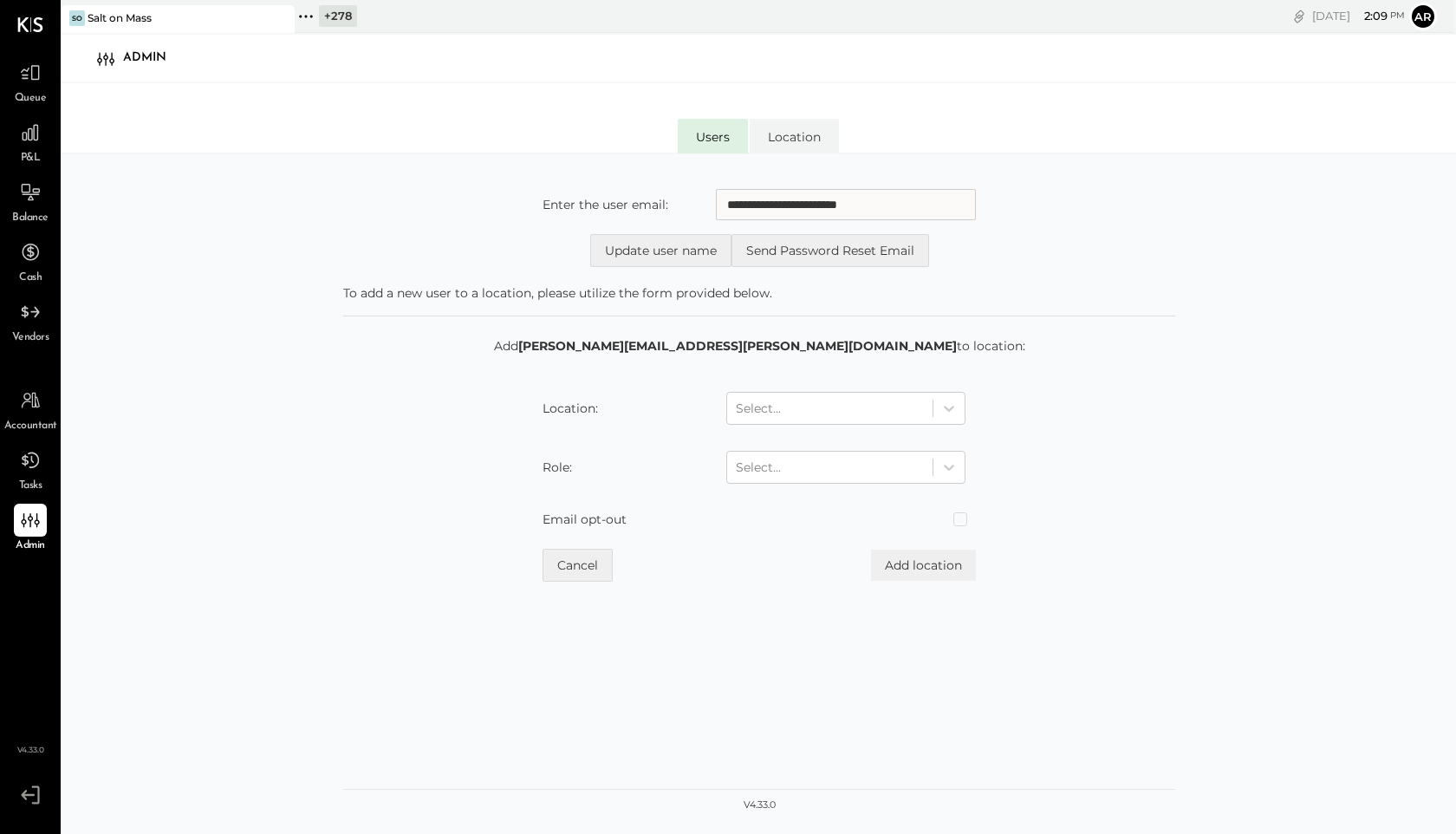
click at [383, 259] on form "**********" at bounding box center [759, 227] width 832 height 78
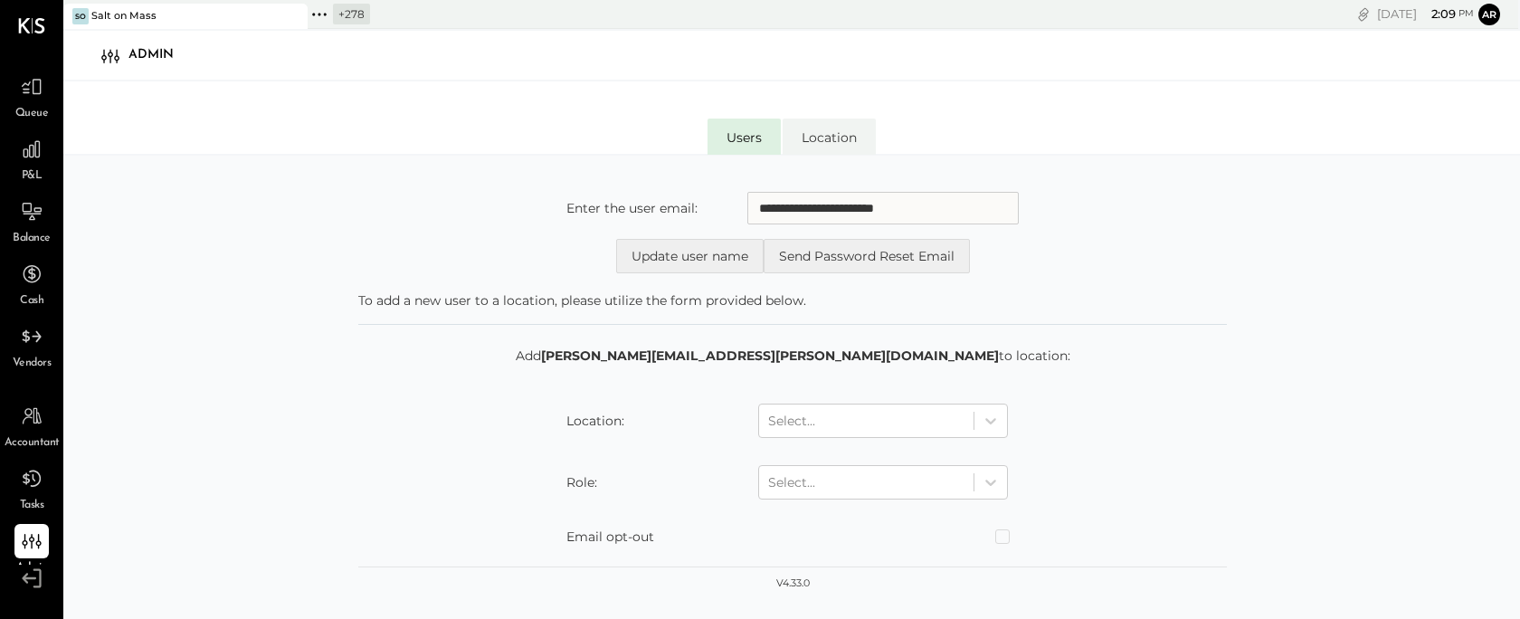
click at [295, 617] on div "**********" at bounding box center [791, 406] width 1457 height 501
click at [324, 8] on icon at bounding box center [320, 15] width 24 height 24
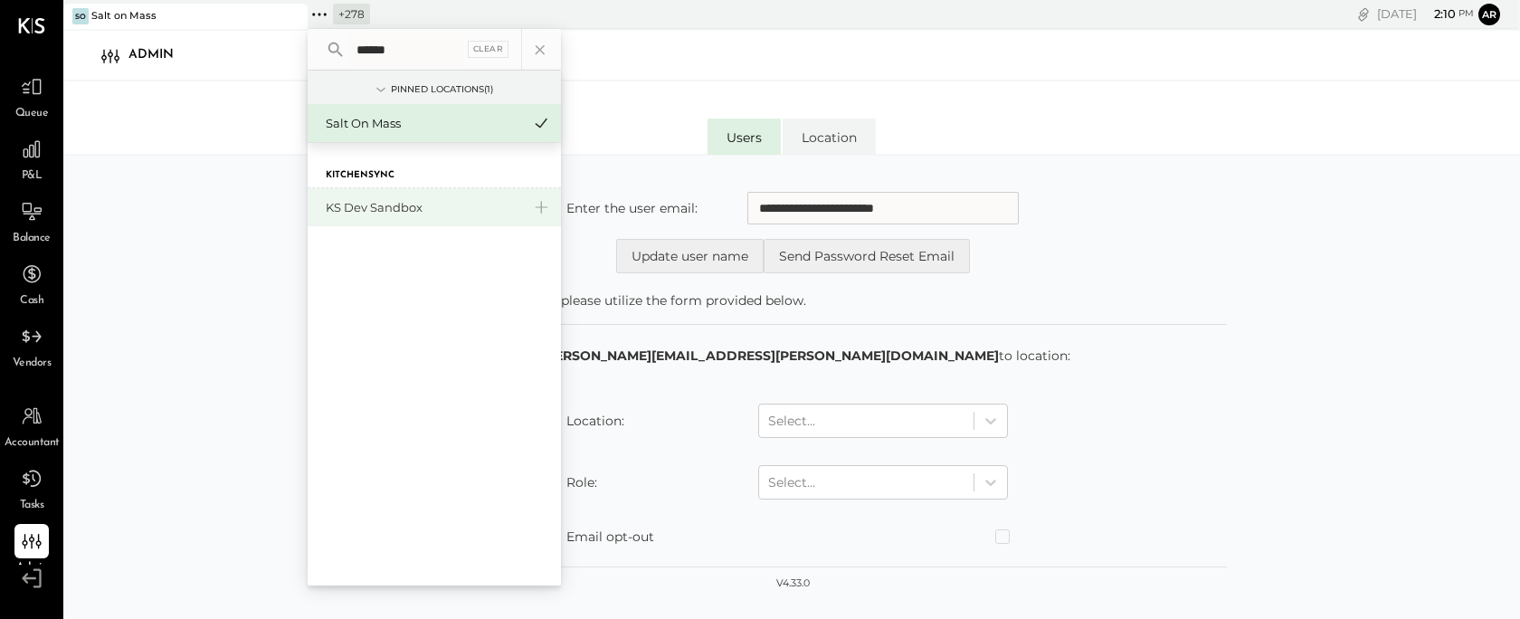
type input "******"
click at [368, 216] on div "KS Dev Sandbox" at bounding box center [434, 207] width 253 height 38
click at [367, 195] on div "KS Dev Sandbox" at bounding box center [434, 207] width 253 height 38
click at [387, 215] on div "KS Dev Sandbox" at bounding box center [423, 207] width 195 height 17
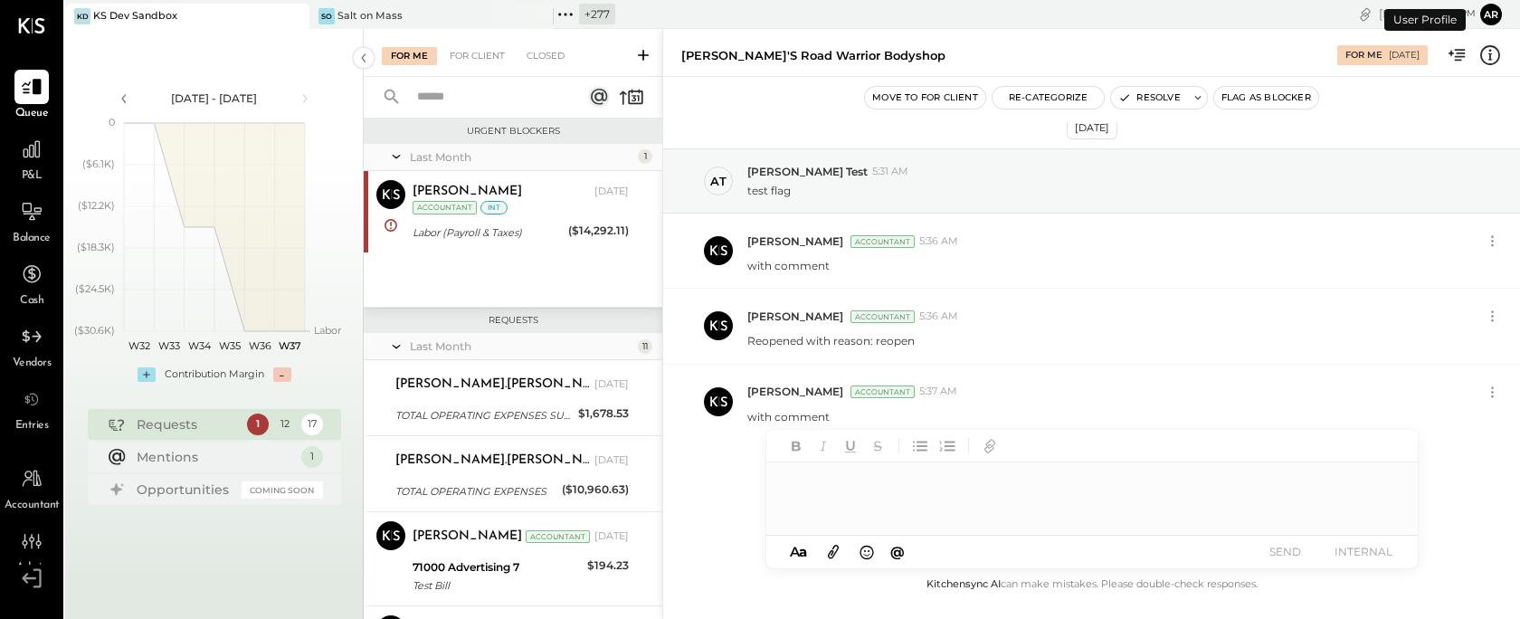
scroll to position [384, 0]
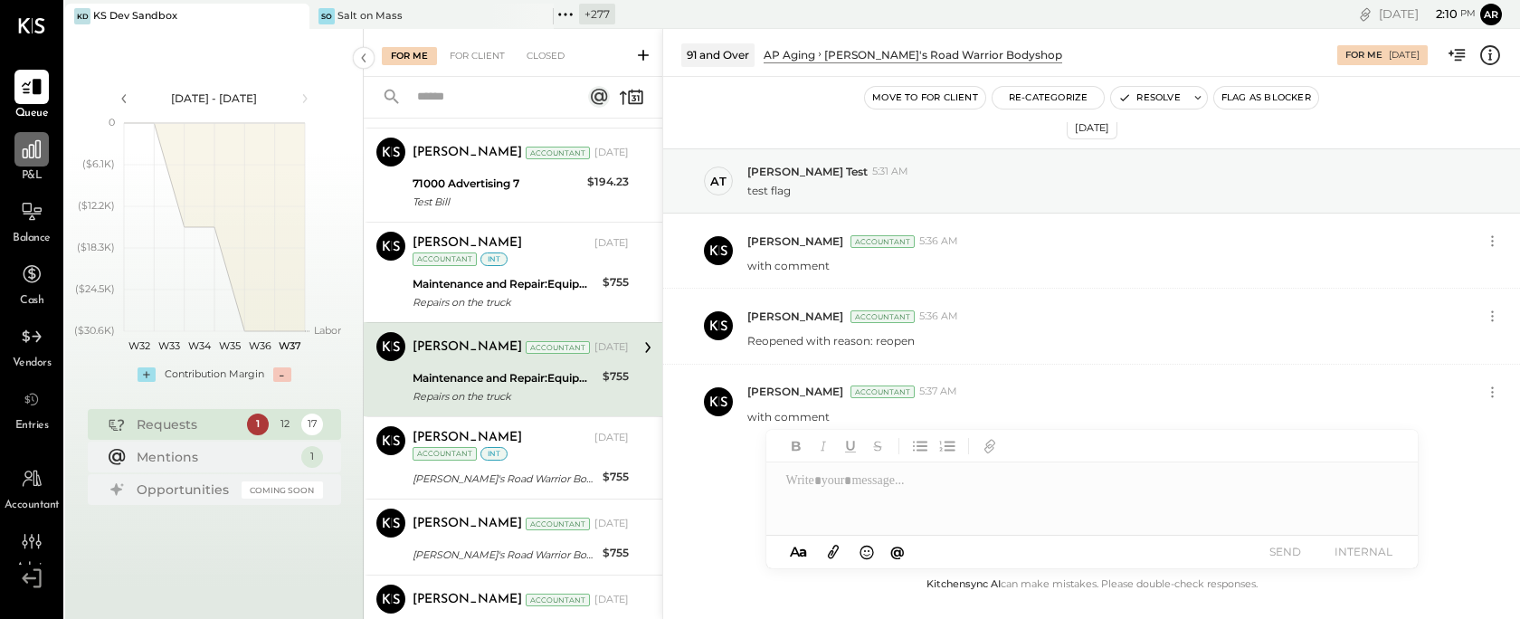
click at [29, 152] on icon at bounding box center [32, 149] width 18 height 18
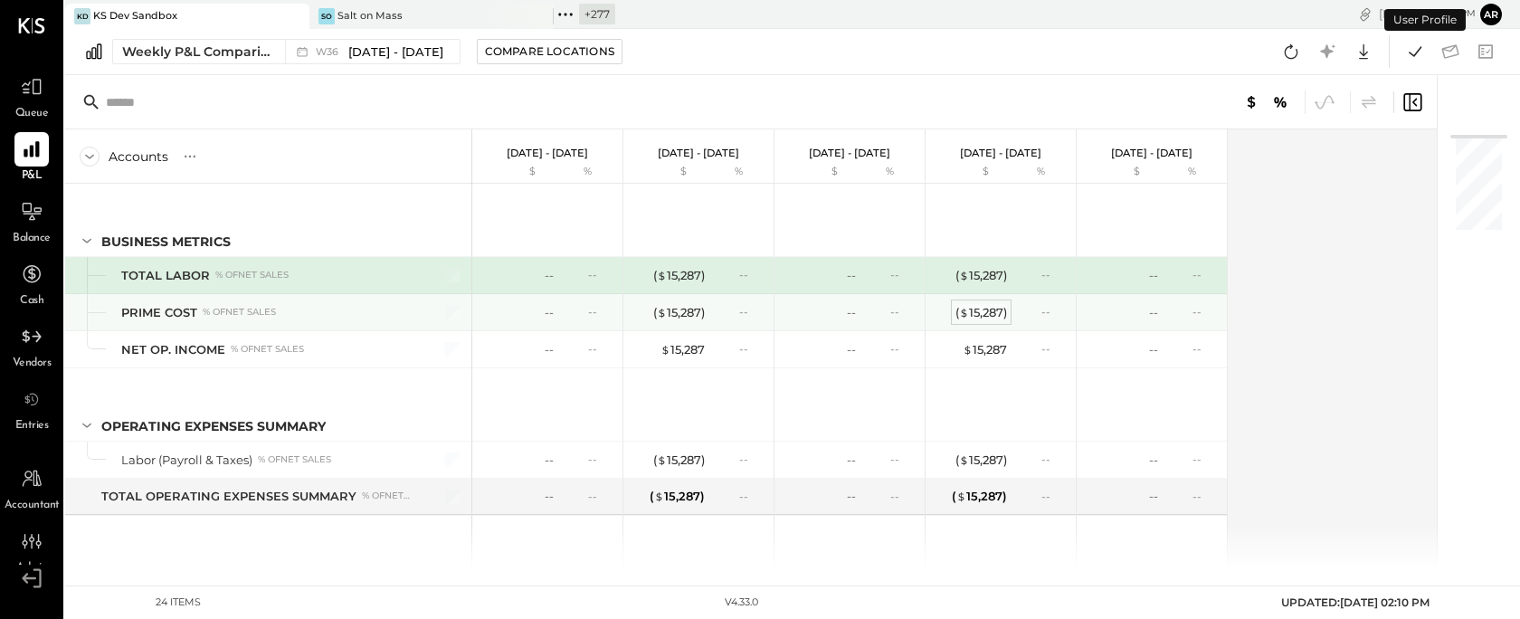
click at [989, 318] on div "( $ 15,287 )" at bounding box center [982, 312] width 52 height 17
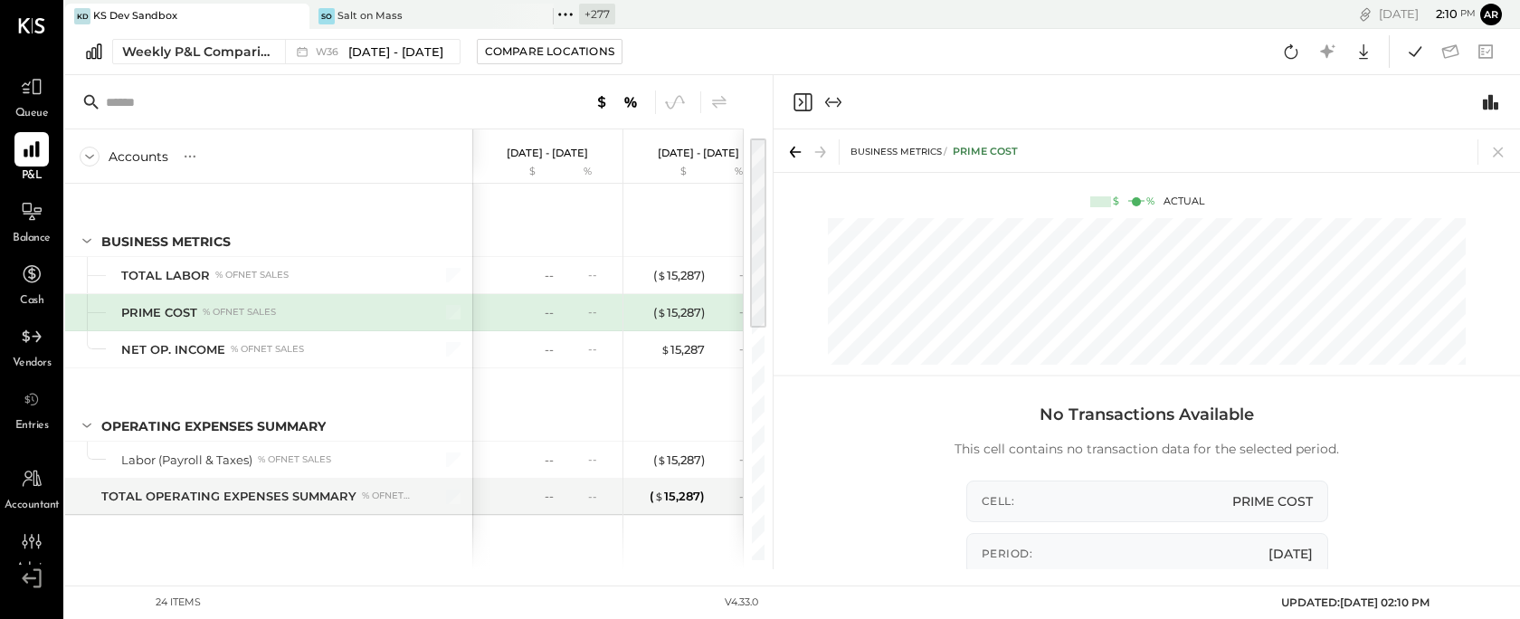
click at [803, 98] on icon "Close panel" at bounding box center [803, 102] width 22 height 22
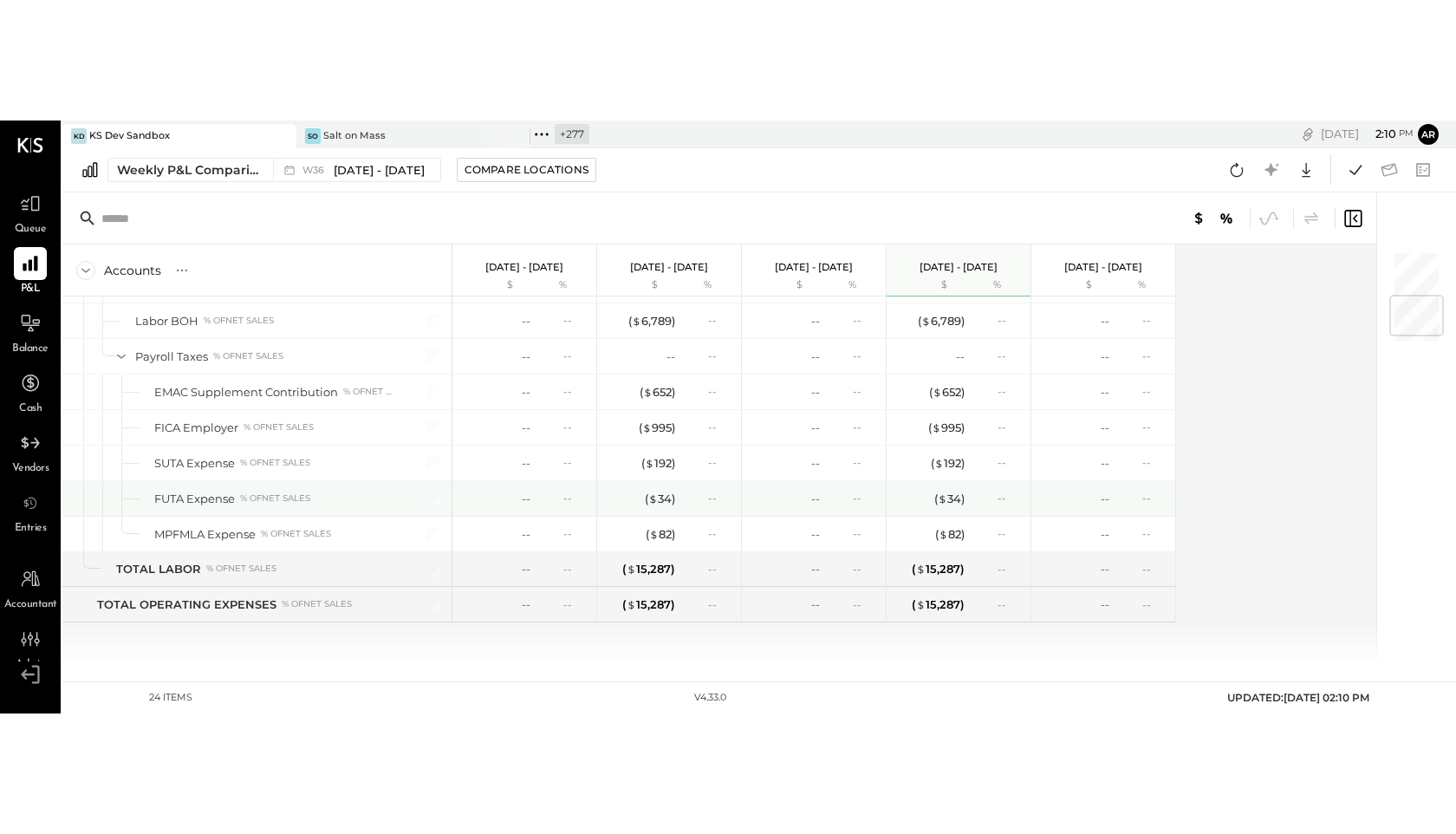
scroll to position [334, 0]
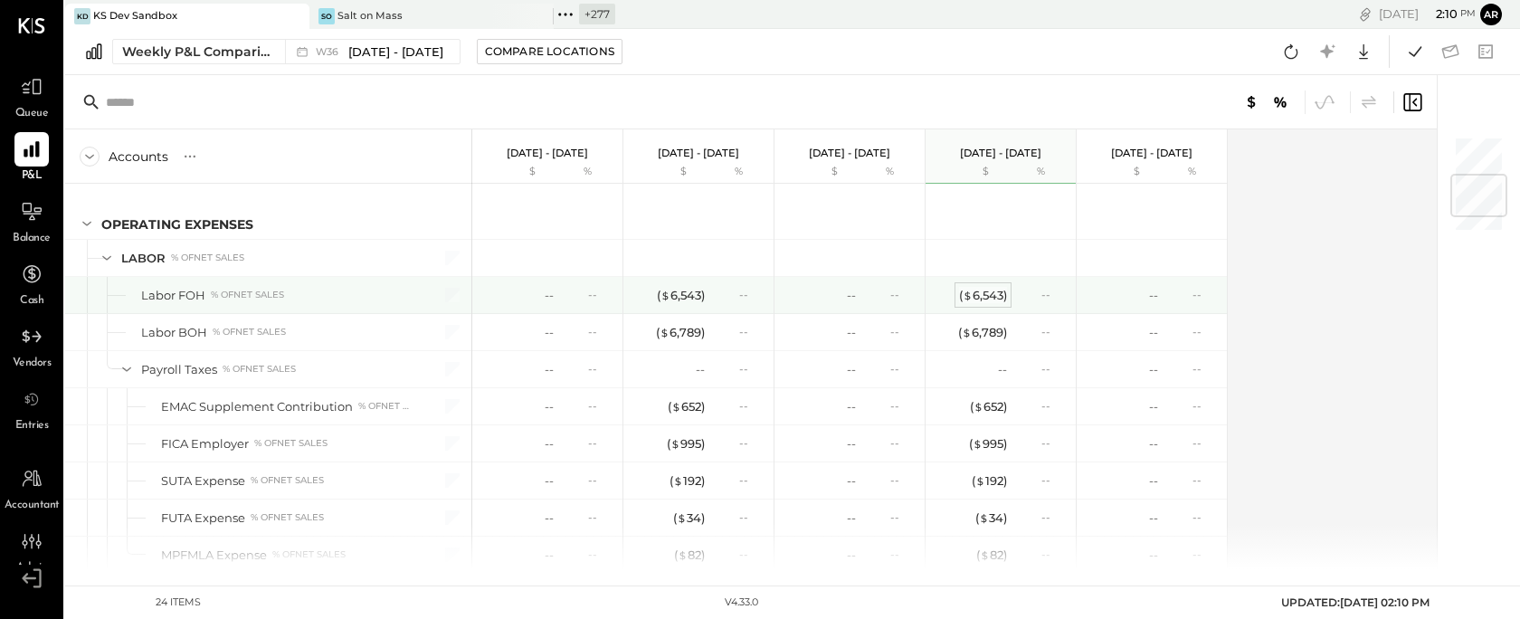
click at [986, 301] on div "( $ 6,543 )" at bounding box center [983, 295] width 48 height 17
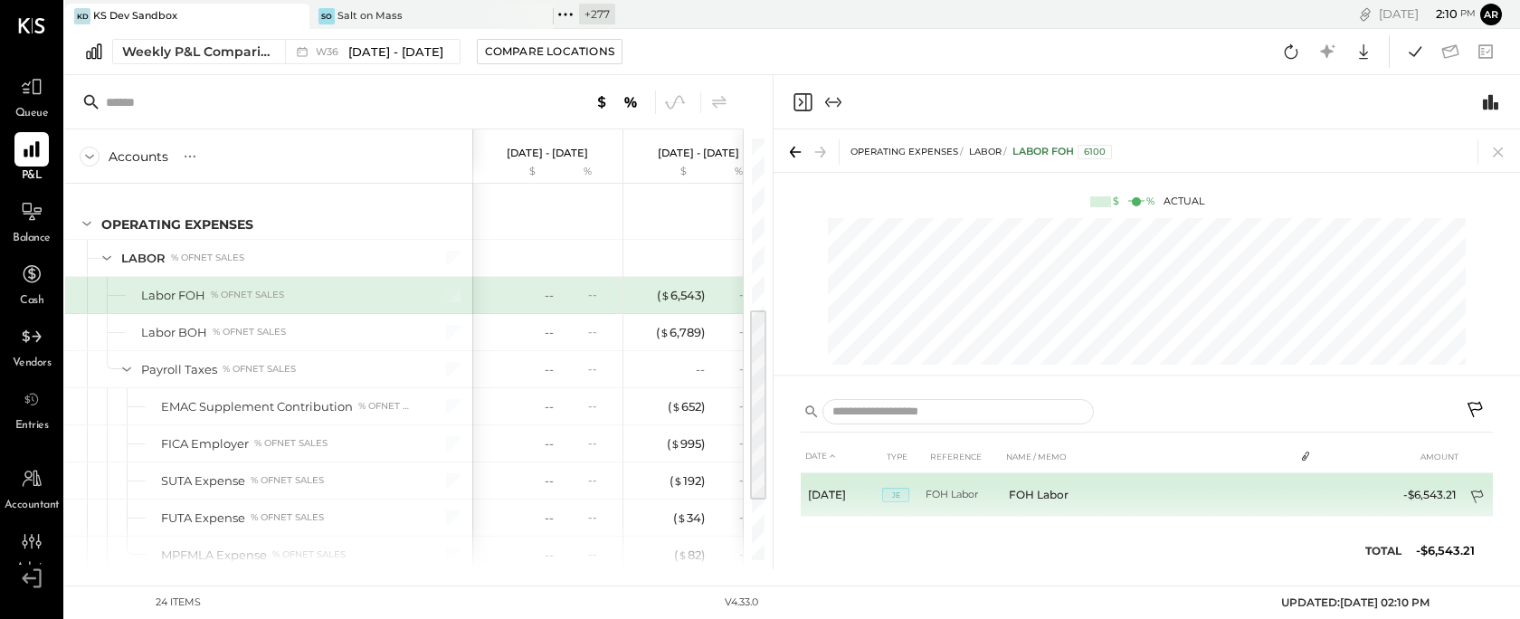
click at [1474, 491] on icon at bounding box center [1477, 497] width 13 height 14
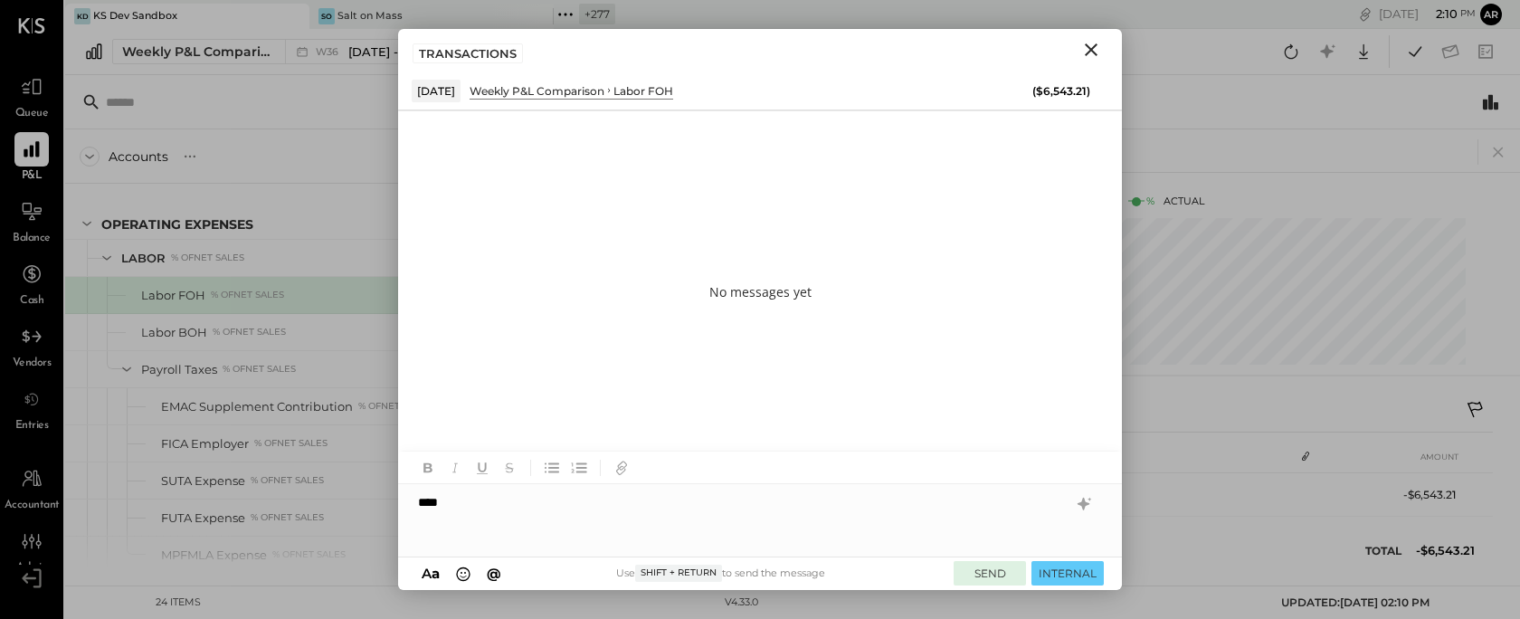
click at [994, 572] on button "SEND" at bounding box center [990, 573] width 72 height 24
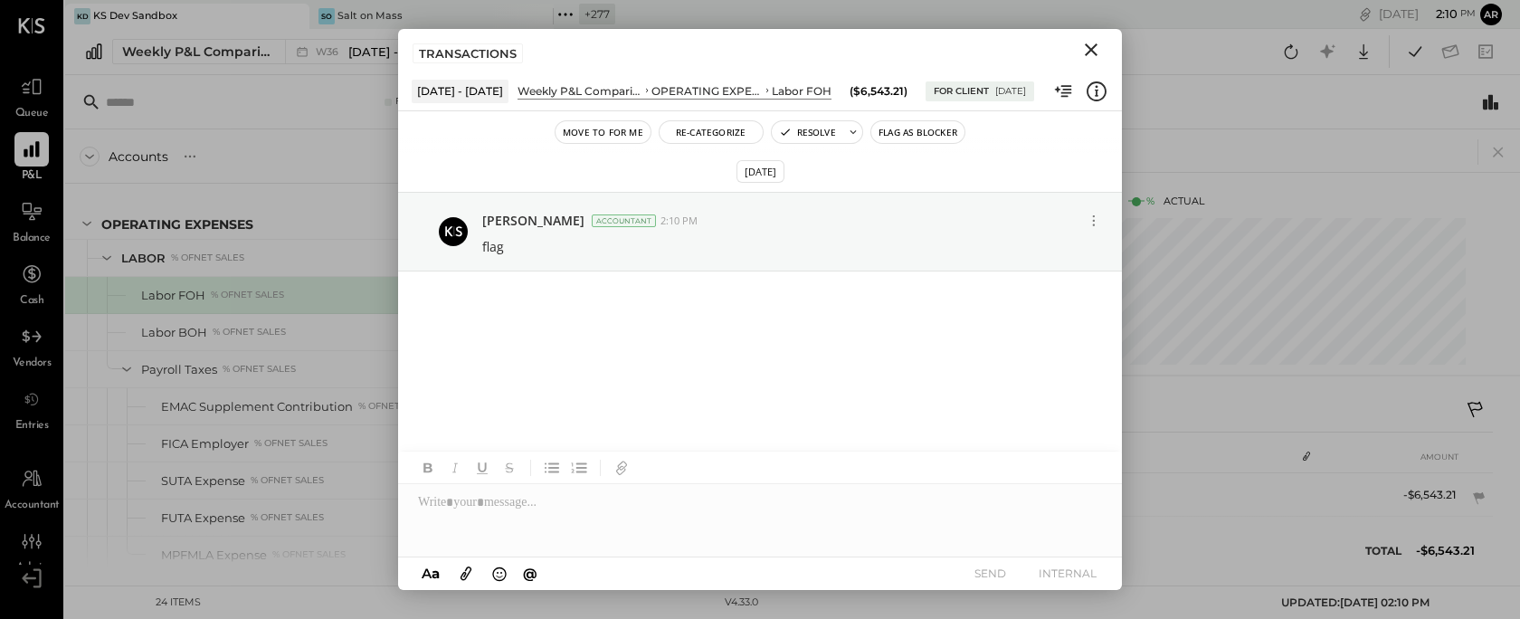
click at [1100, 50] on icon "Close" at bounding box center [1092, 50] width 22 height 22
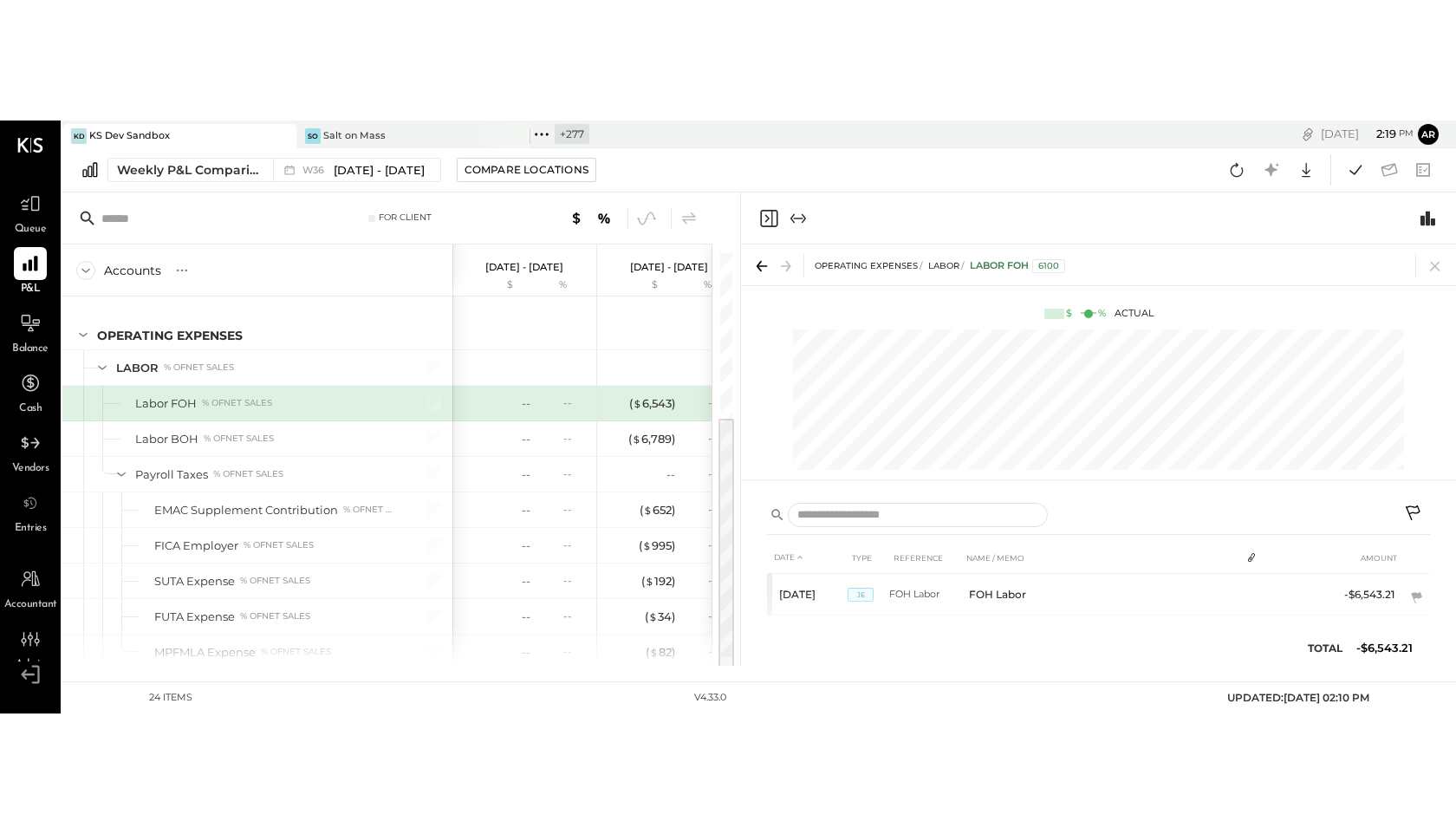
scroll to position [212, 0]
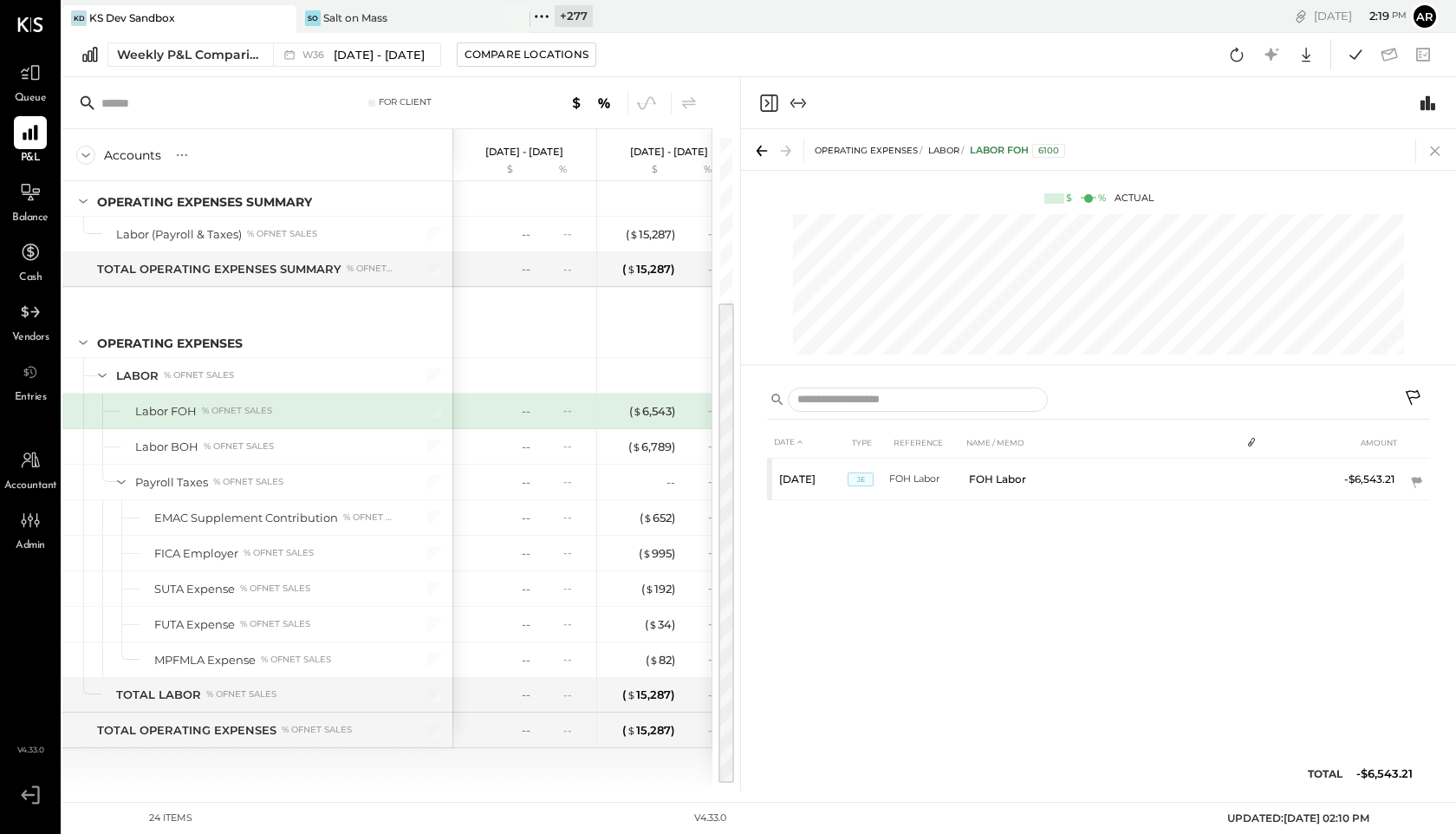
click at [1446, 147] on icon at bounding box center [1435, 150] width 24 height 24
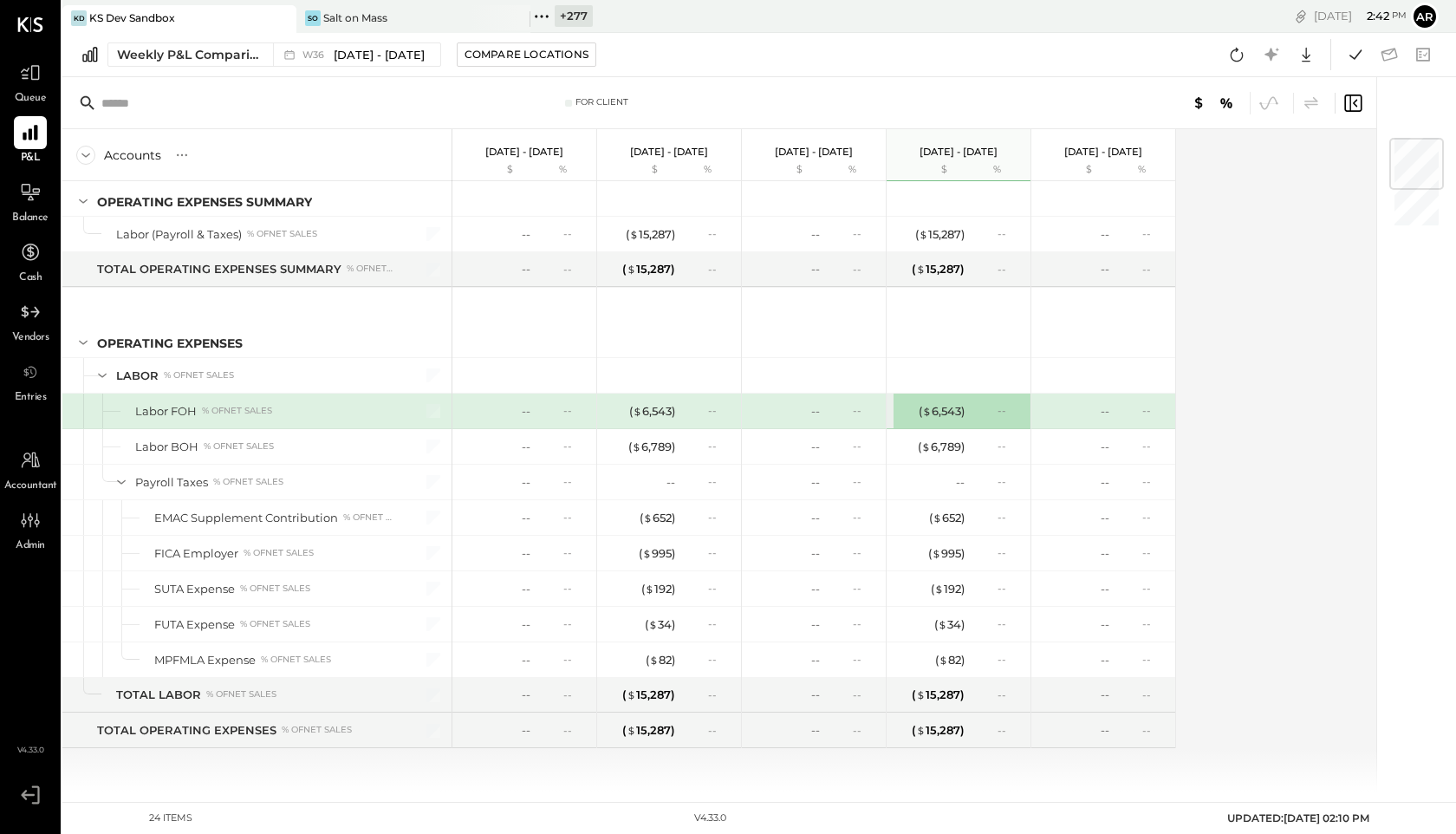
click at [549, 14] on icon at bounding box center [542, 16] width 23 height 23
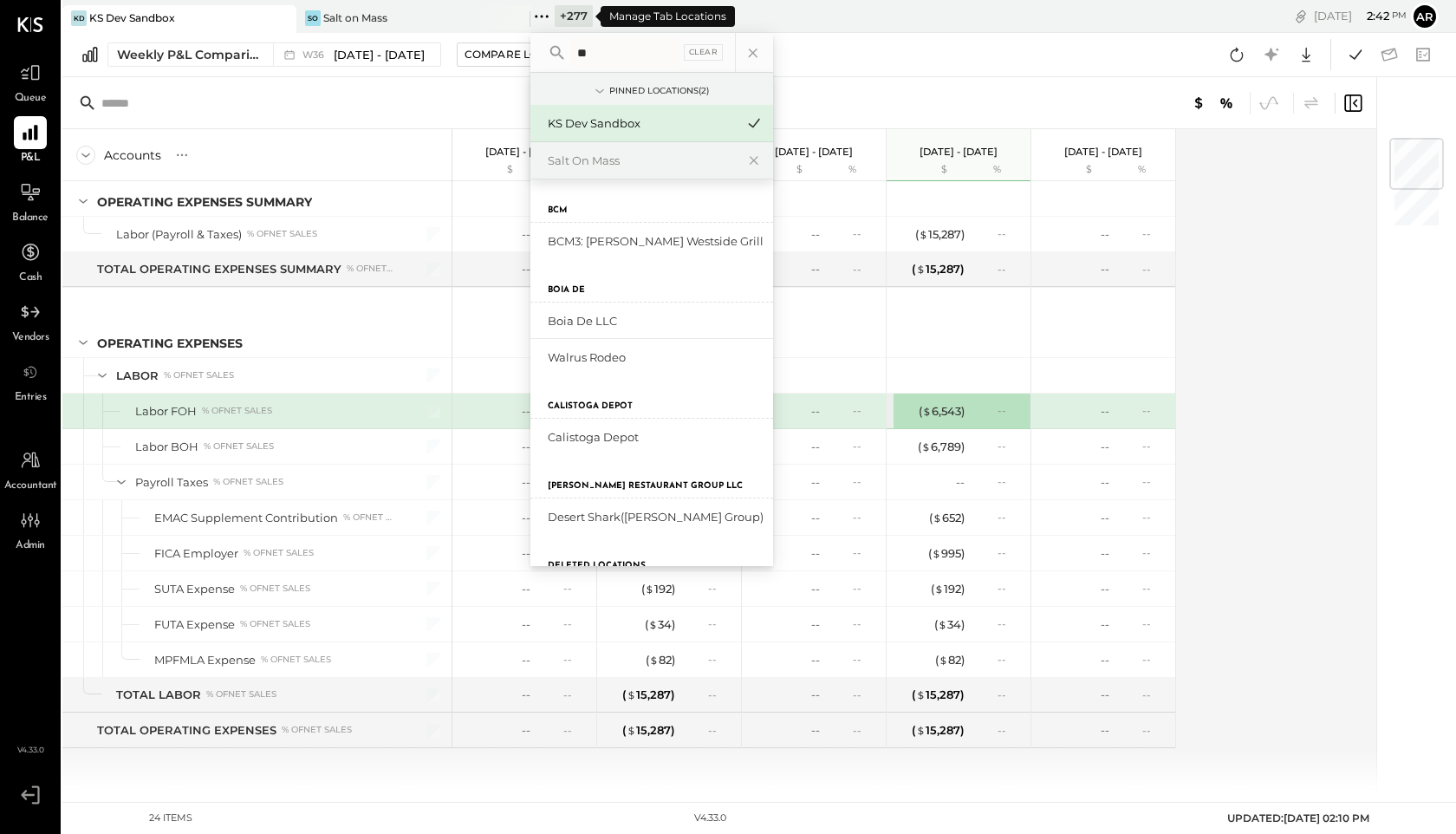
type input "*"
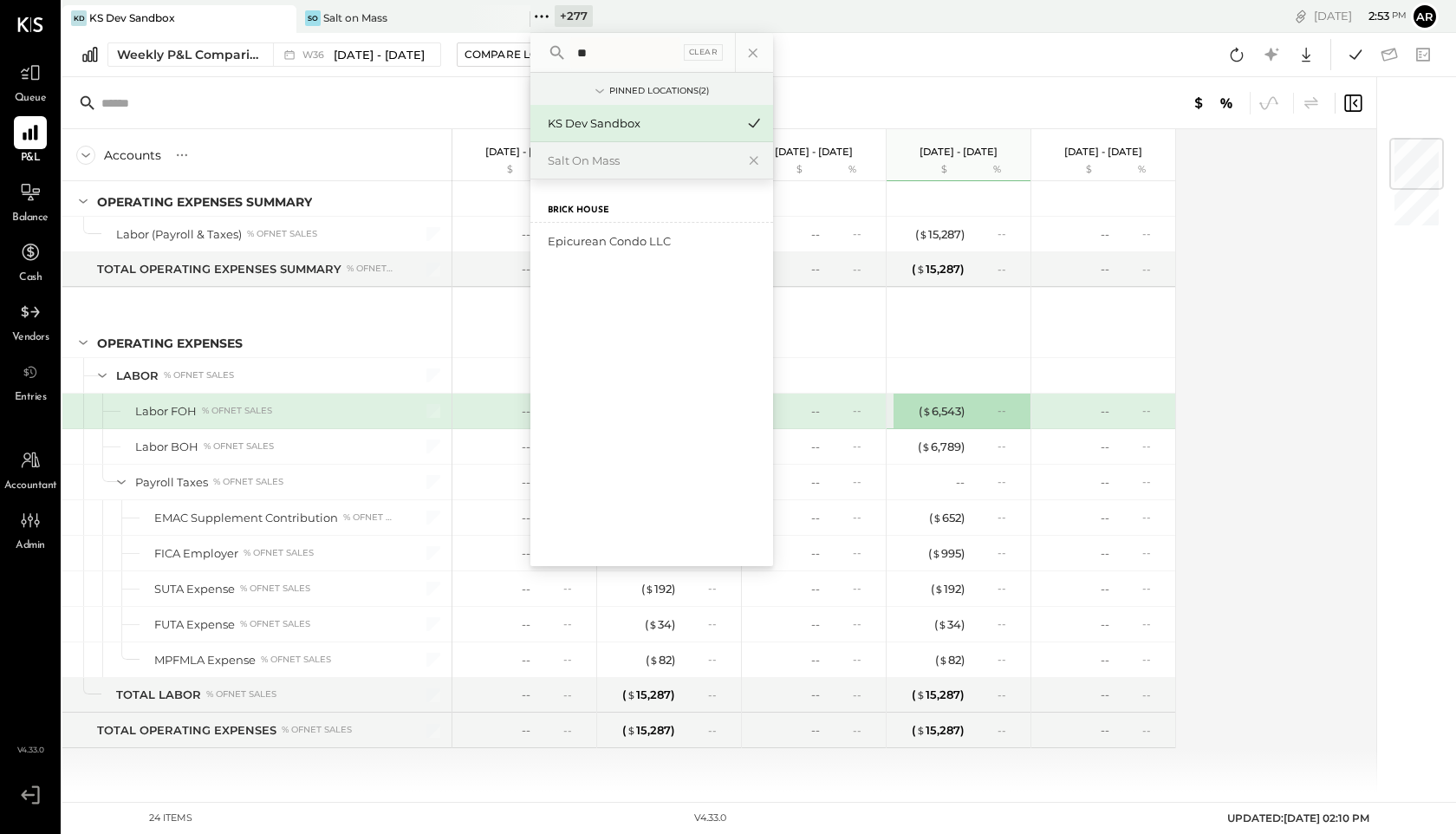
type input "*"
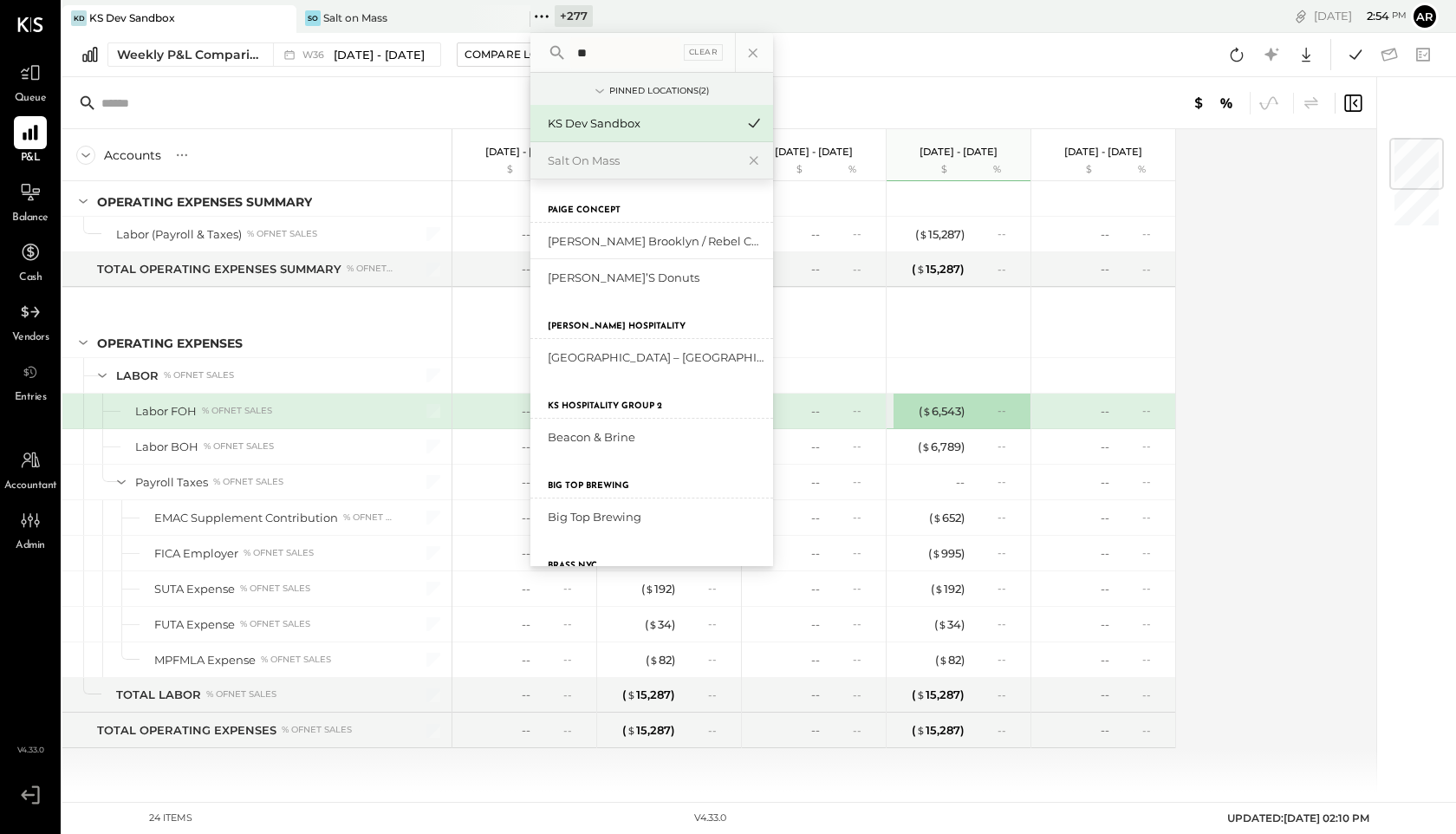
type input "*"
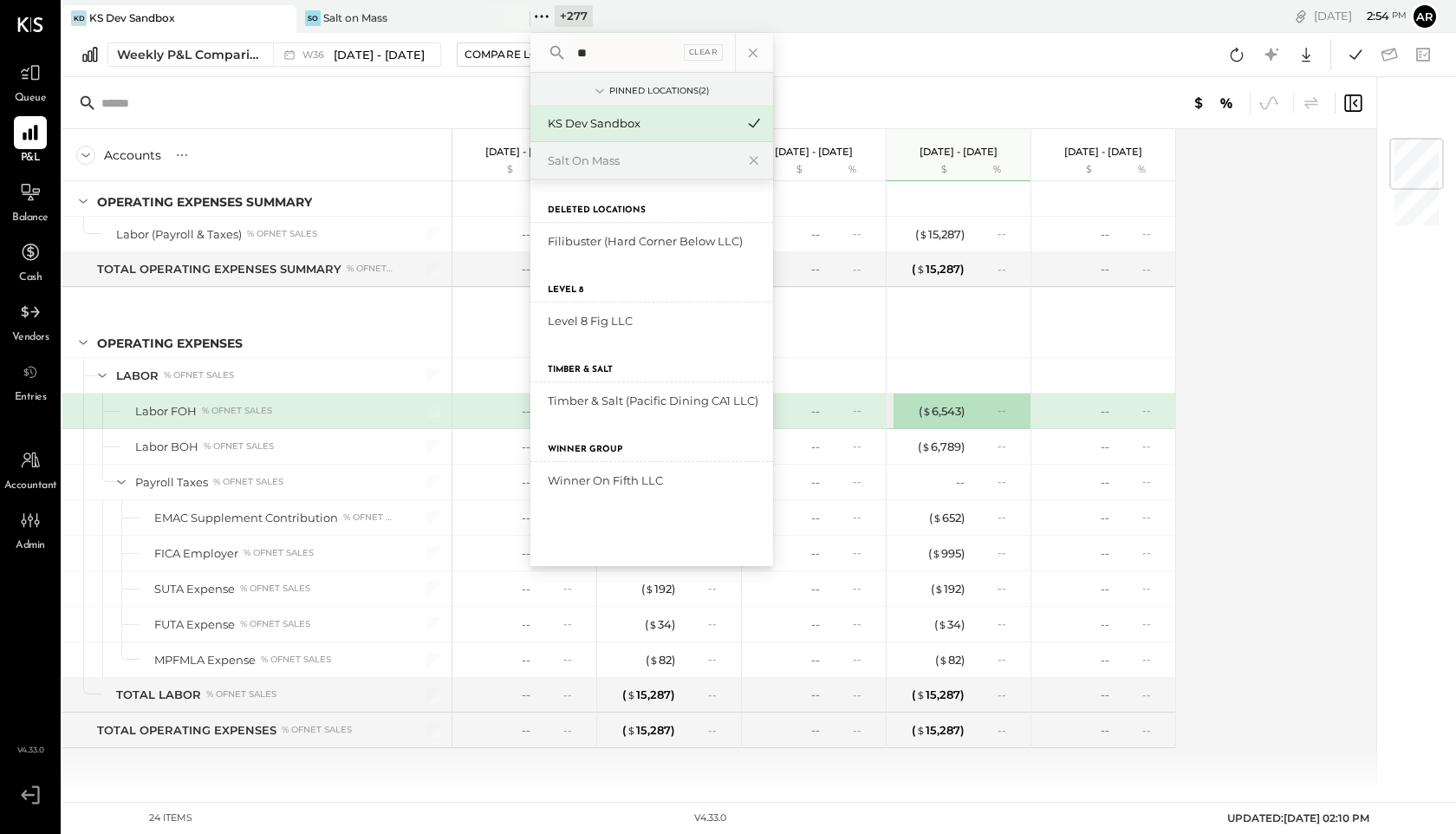
type input "*"
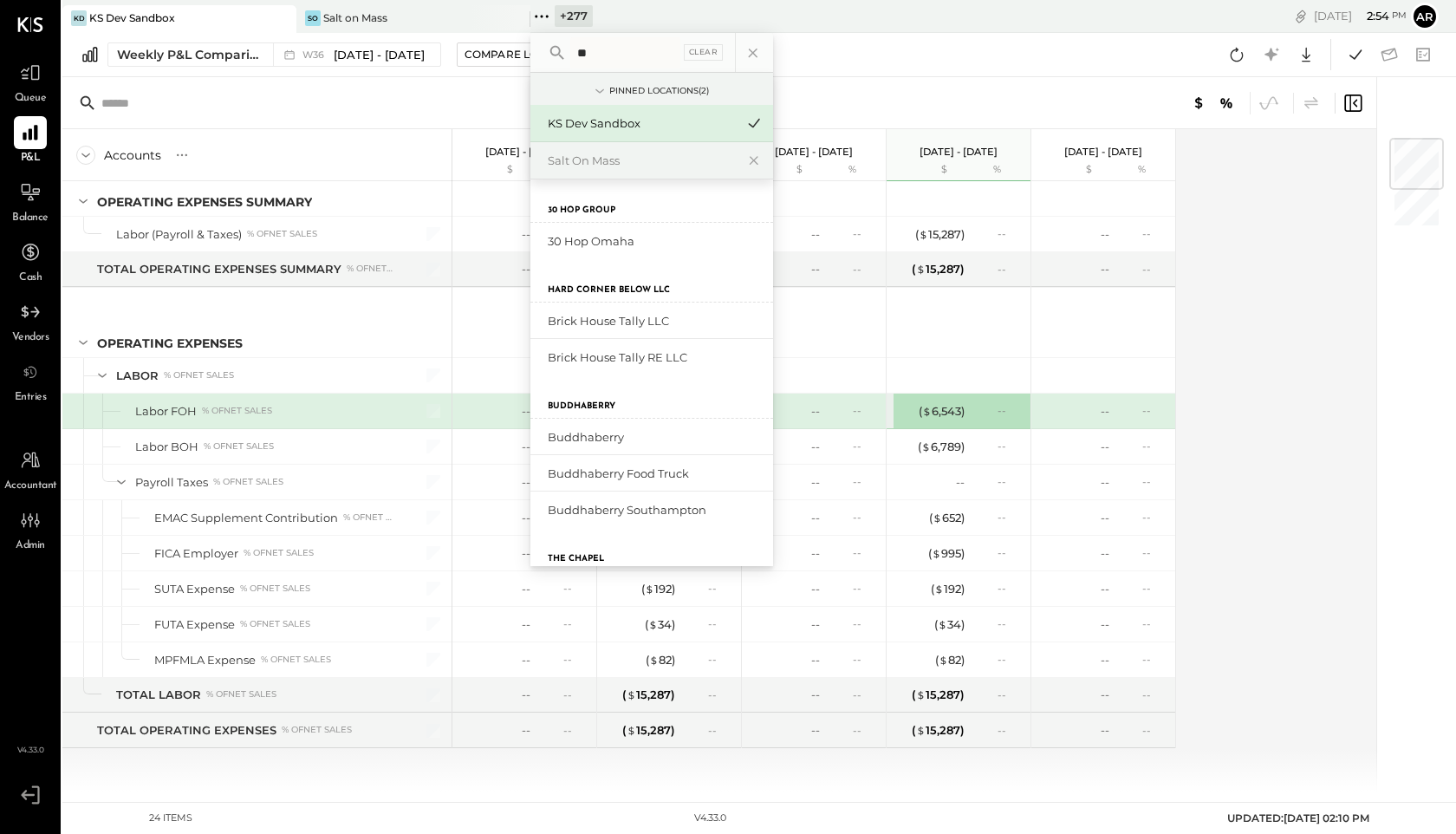
type input "*"
type input "*****"
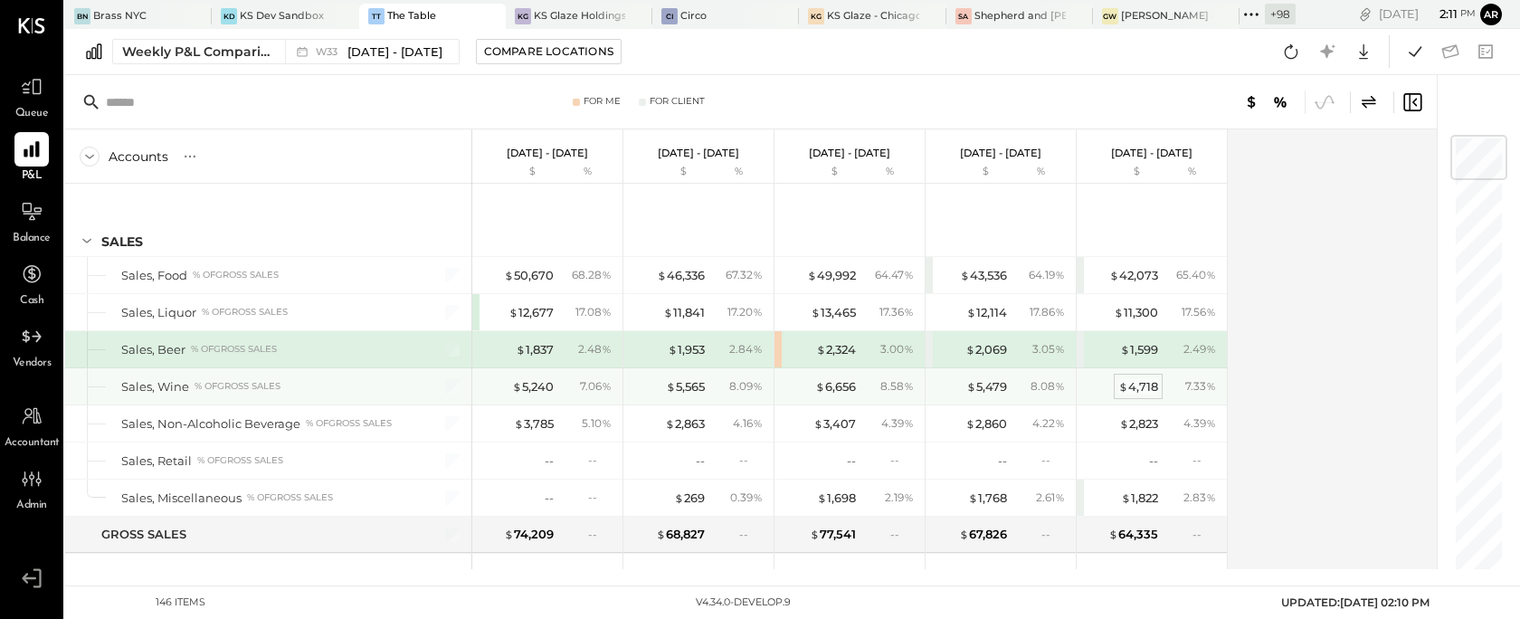
click at [1143, 383] on div "$ 4,718" at bounding box center [1139, 386] width 40 height 17
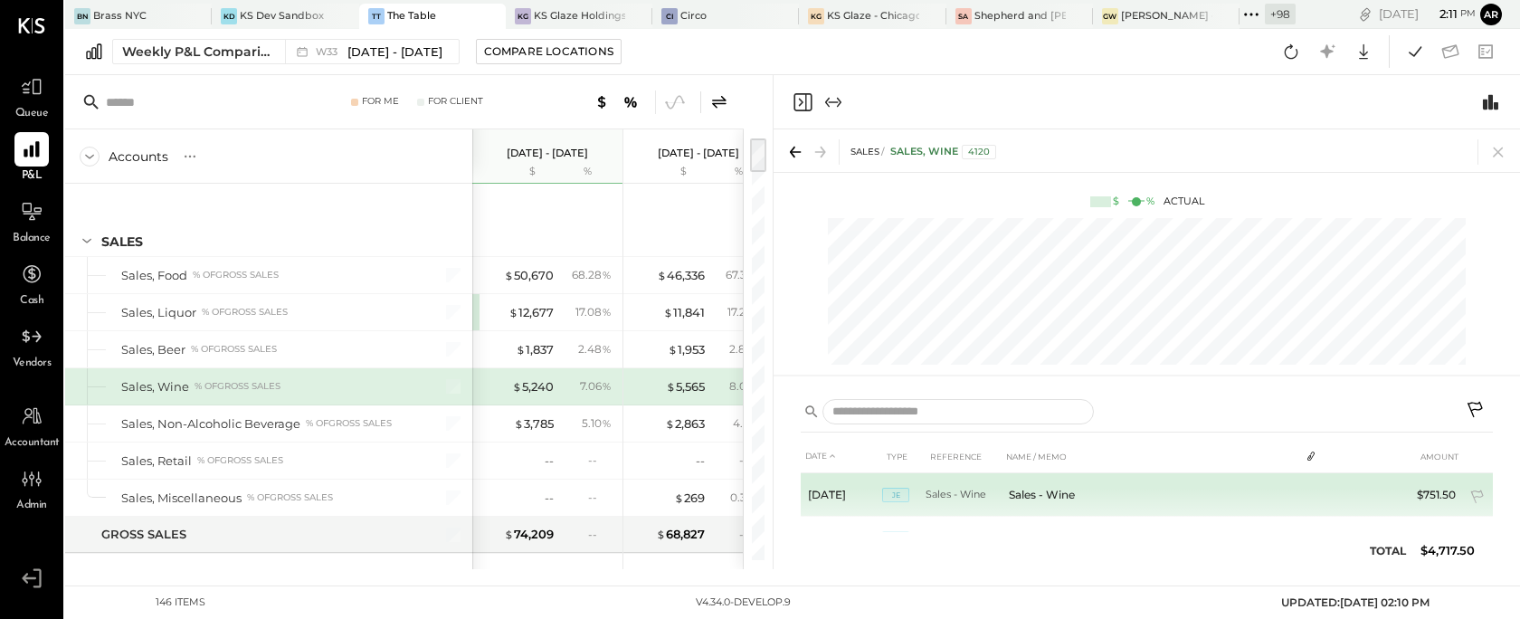
click at [1480, 496] on icon at bounding box center [1477, 497] width 13 height 14
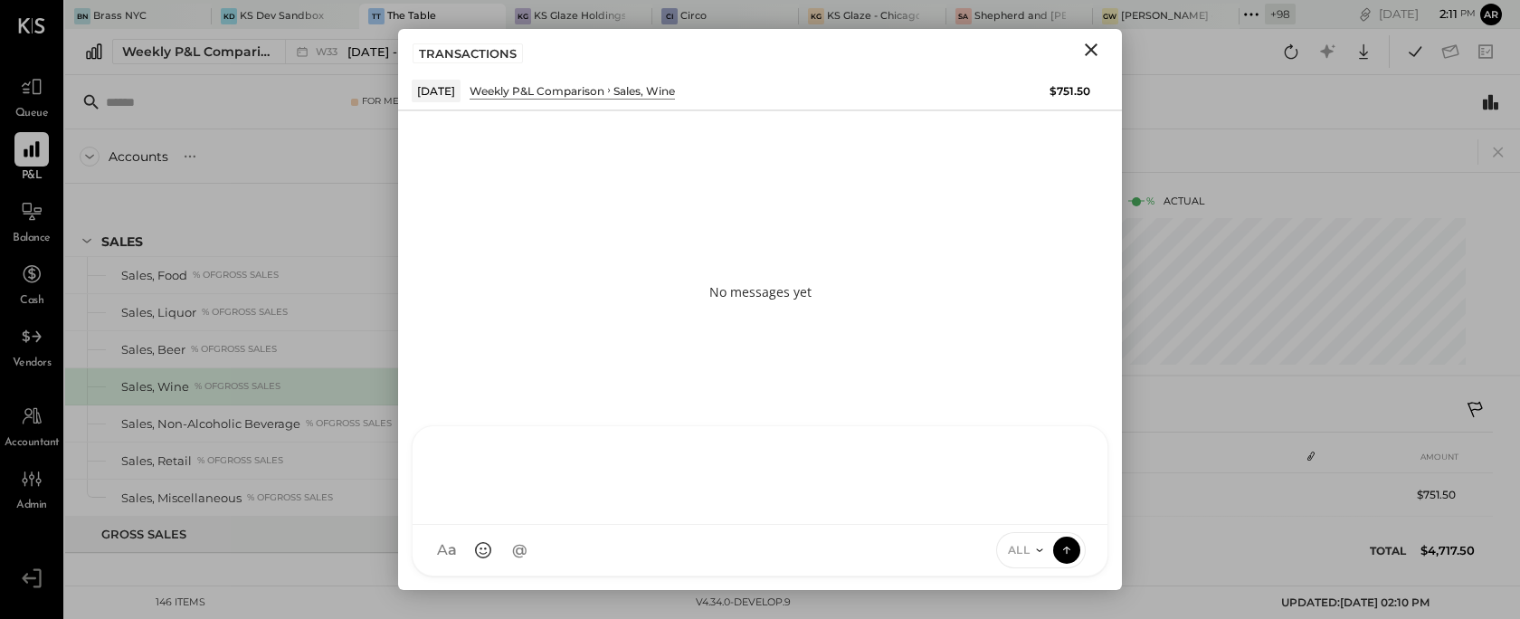
click at [506, 510] on div at bounding box center [760, 473] width 659 height 72
click at [1024, 544] on span "ALL" at bounding box center [1019, 549] width 23 height 15
click at [1009, 508] on div "INTERNAL" at bounding box center [1050, 505] width 107 height 30
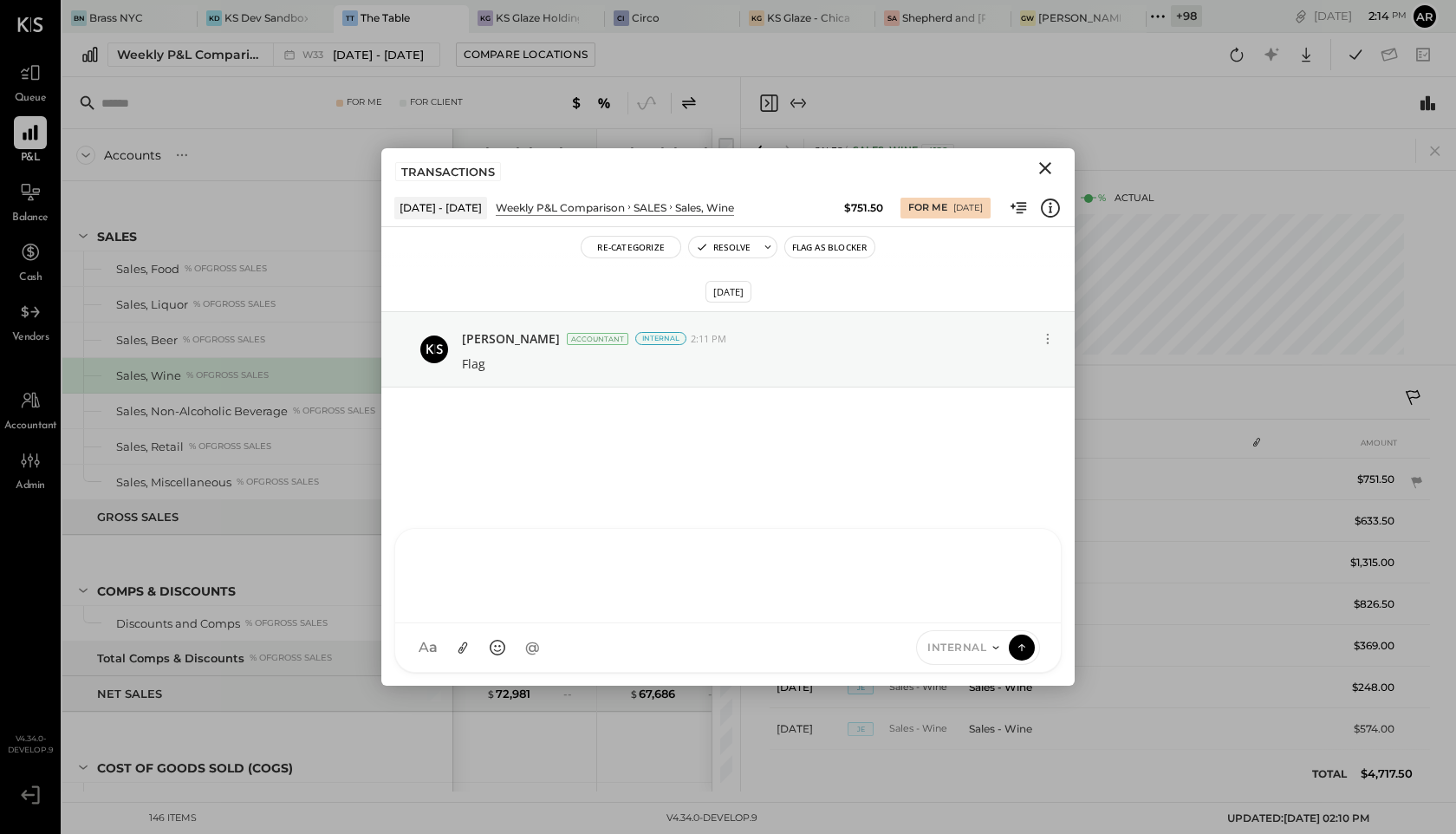
click at [1049, 166] on icon "Close" at bounding box center [1046, 169] width 21 height 21
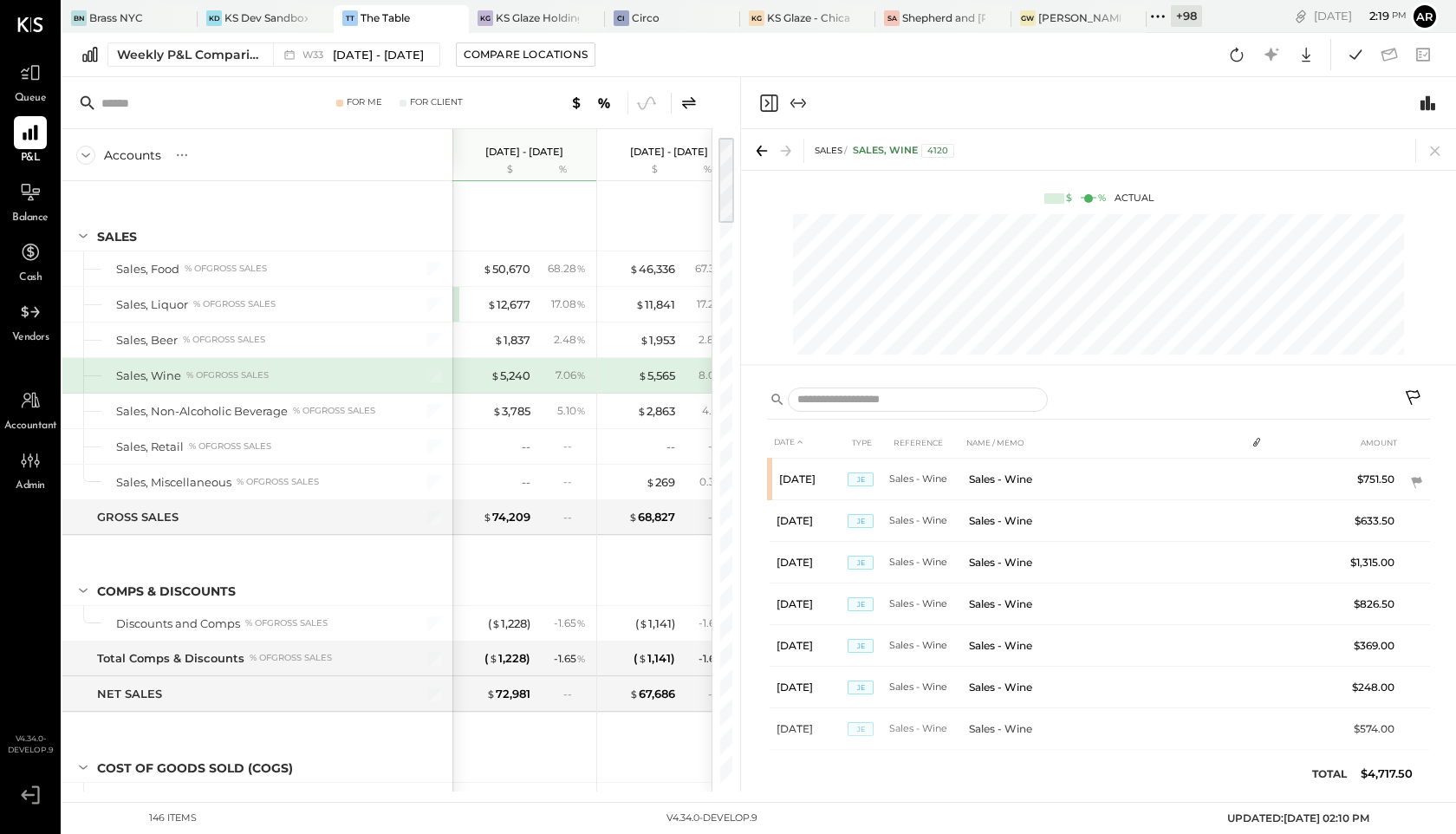
click at [765, 103] on icon "Close panel" at bounding box center [769, 103] width 21 height 21
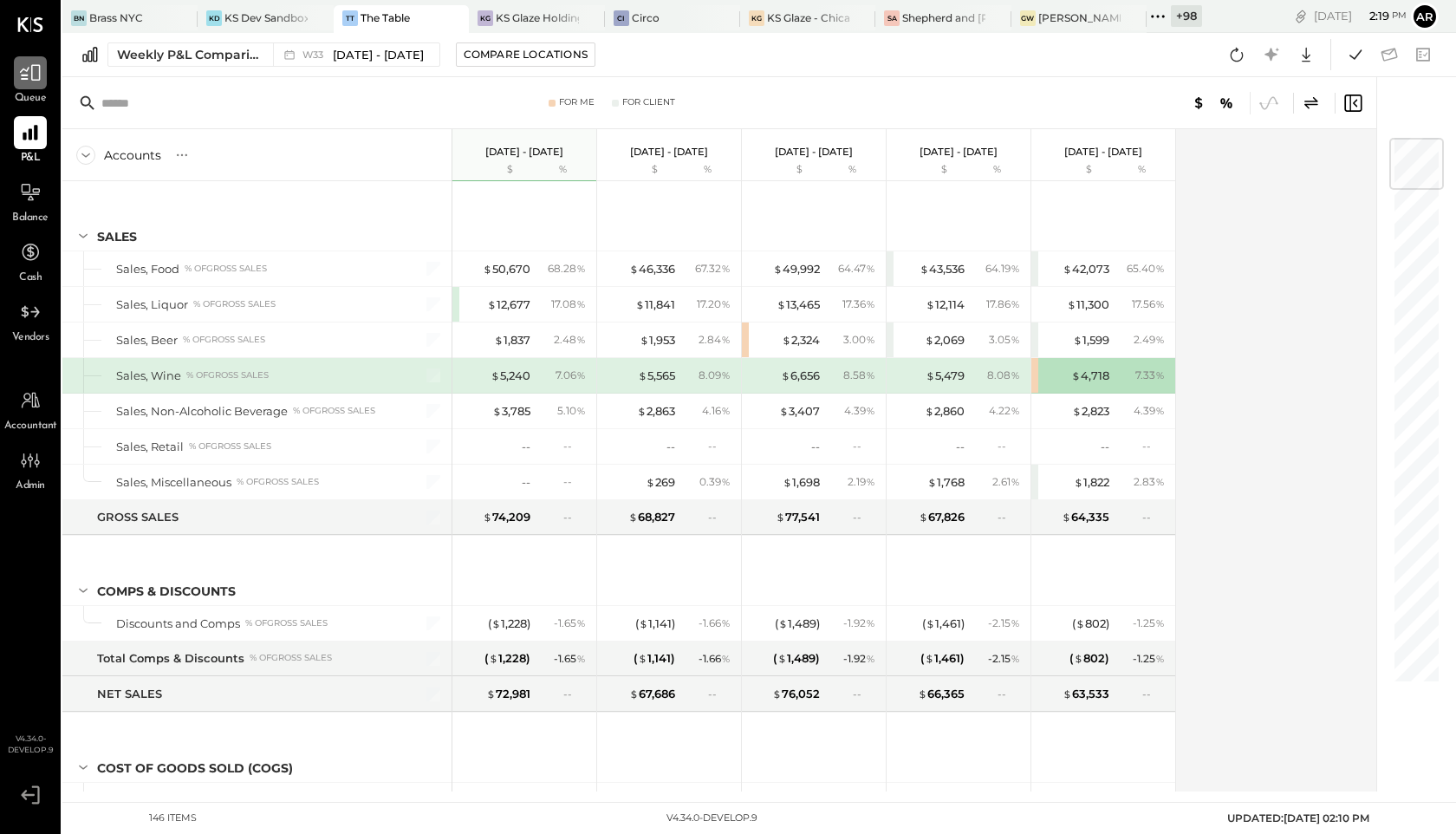
click at [36, 70] on icon at bounding box center [31, 73] width 23 height 23
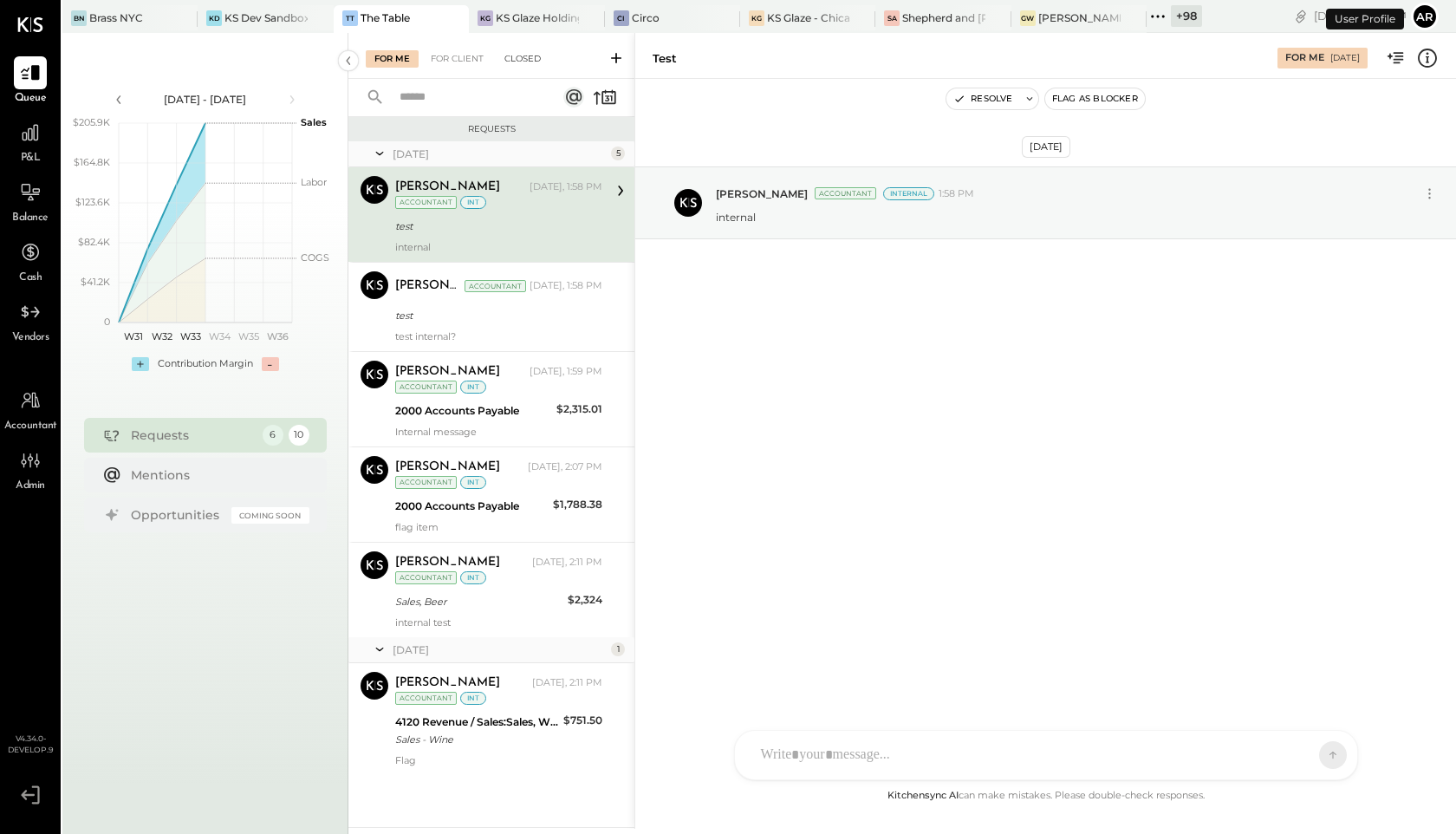
click at [523, 57] on div "Closed" at bounding box center [523, 58] width 54 height 17
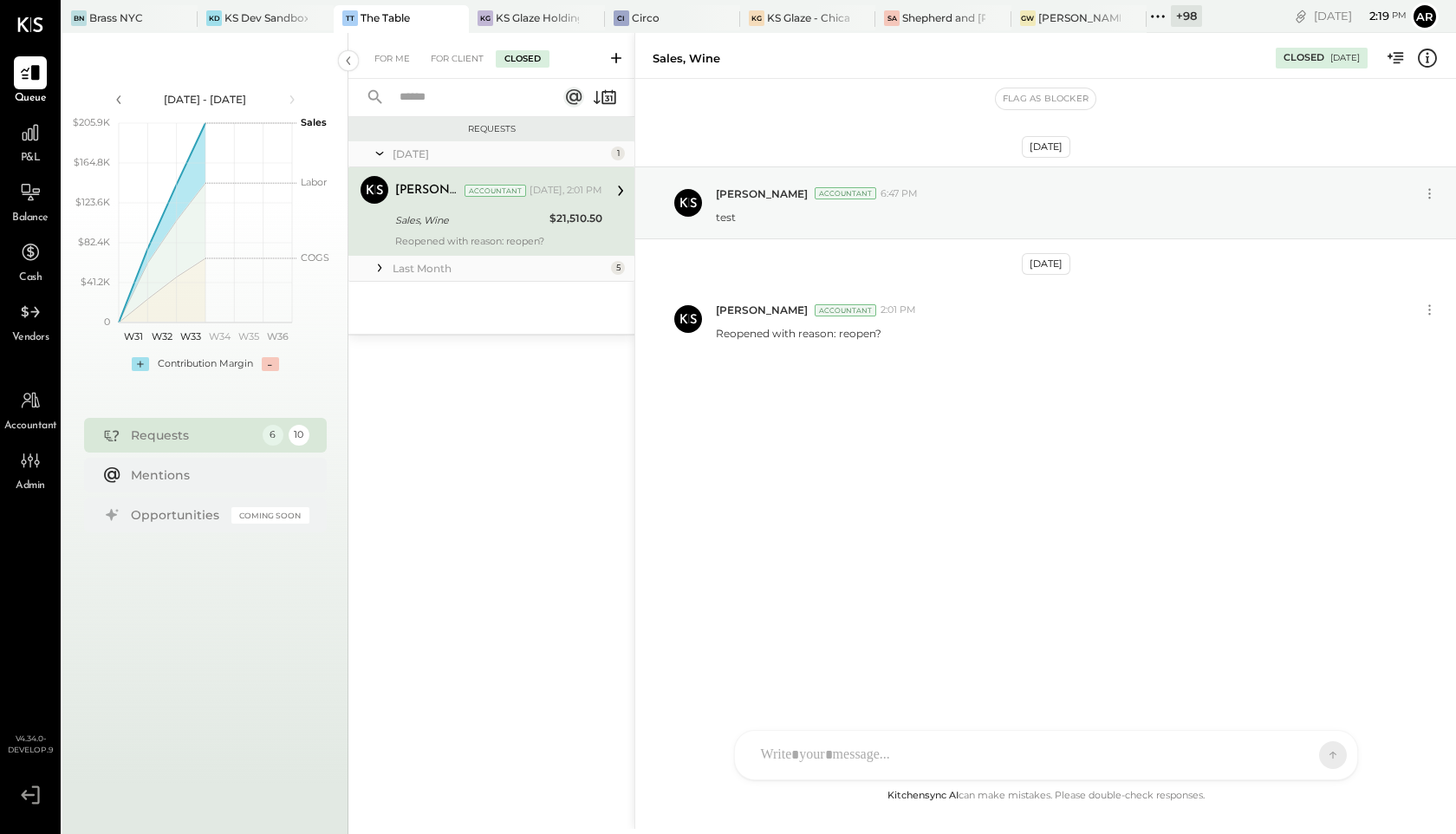
click at [533, 232] on div "Archie Grace Accountant Yesterday, 2:01 PM Sales, Wine $21,510.50 Reopened with…" at bounding box center [499, 212] width 207 height 71
click at [1434, 49] on icon at bounding box center [1428, 58] width 23 height 23
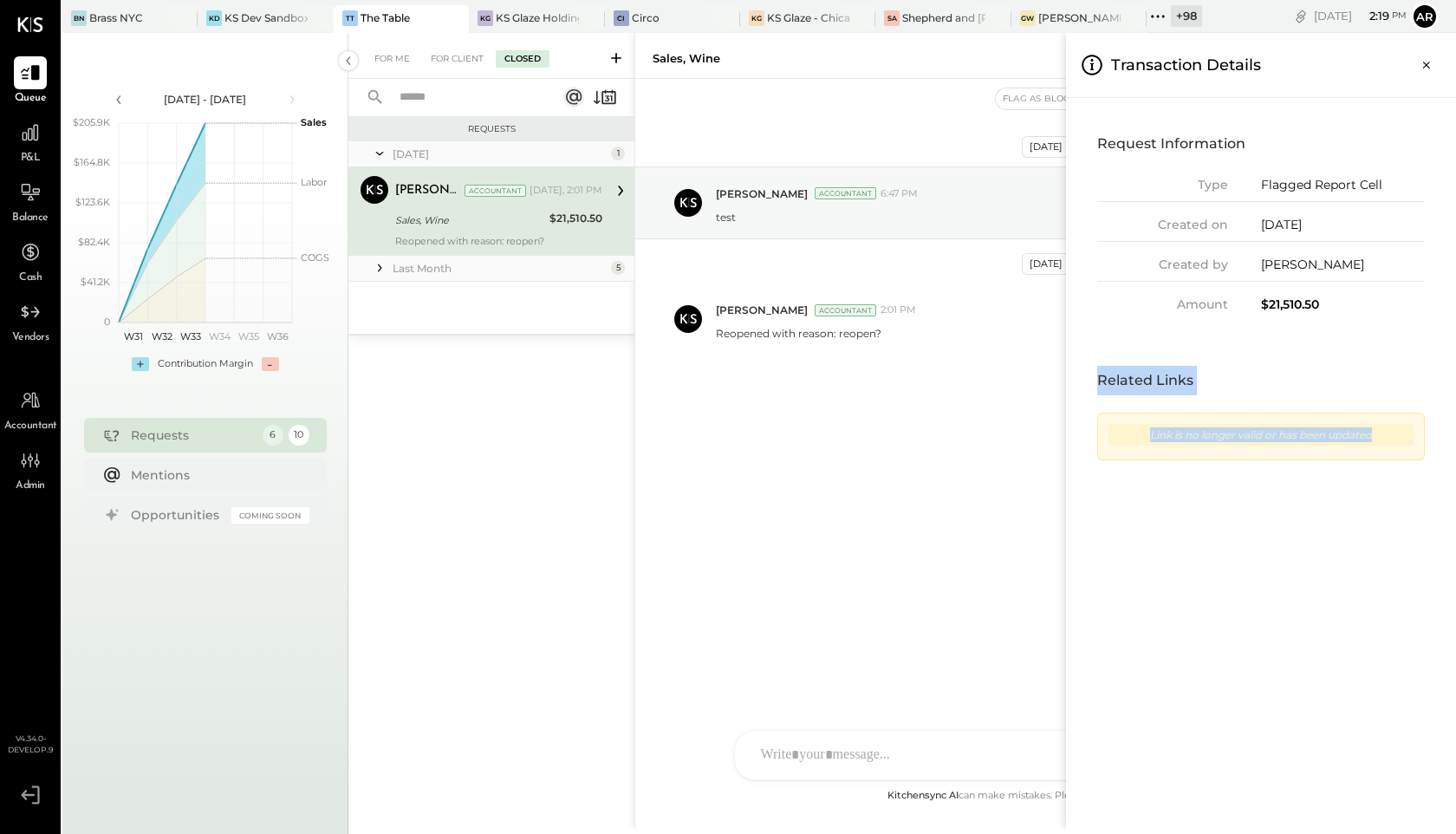
drag, startPoint x: 1436, startPoint y: 497, endPoint x: 1098, endPoint y: 390, distance: 354.5
click at [1098, 390] on div "Request Information Type Flagged Report Cell Created on 08/21/2025 Created by A…" at bounding box center [1261, 462] width 390 height 731
